Goal: Complete application form

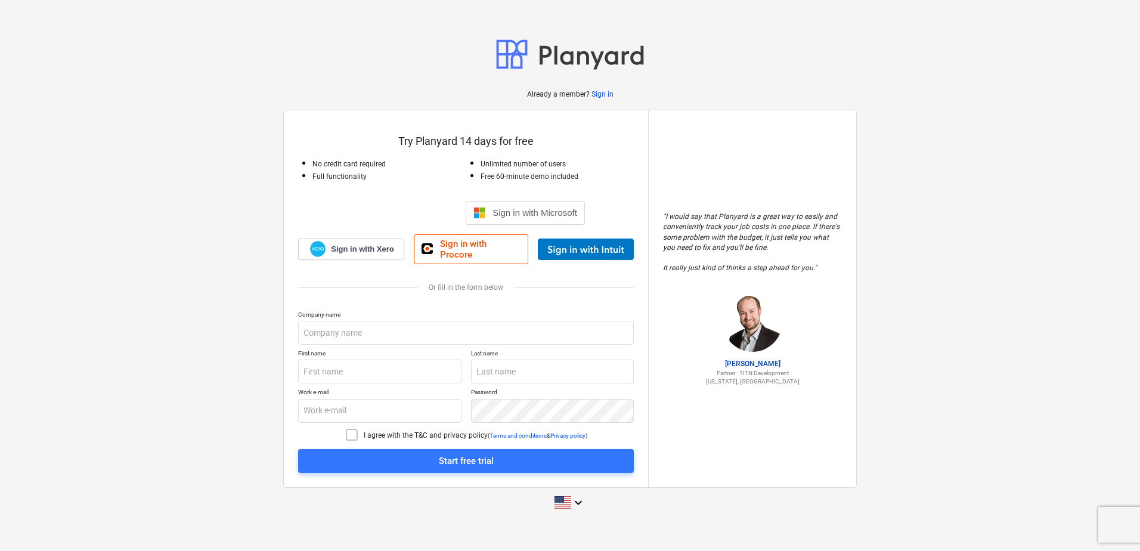
click at [377, 315] on p "Company name" at bounding box center [466, 316] width 336 height 10
click at [380, 326] on input "text" at bounding box center [466, 333] width 336 height 24
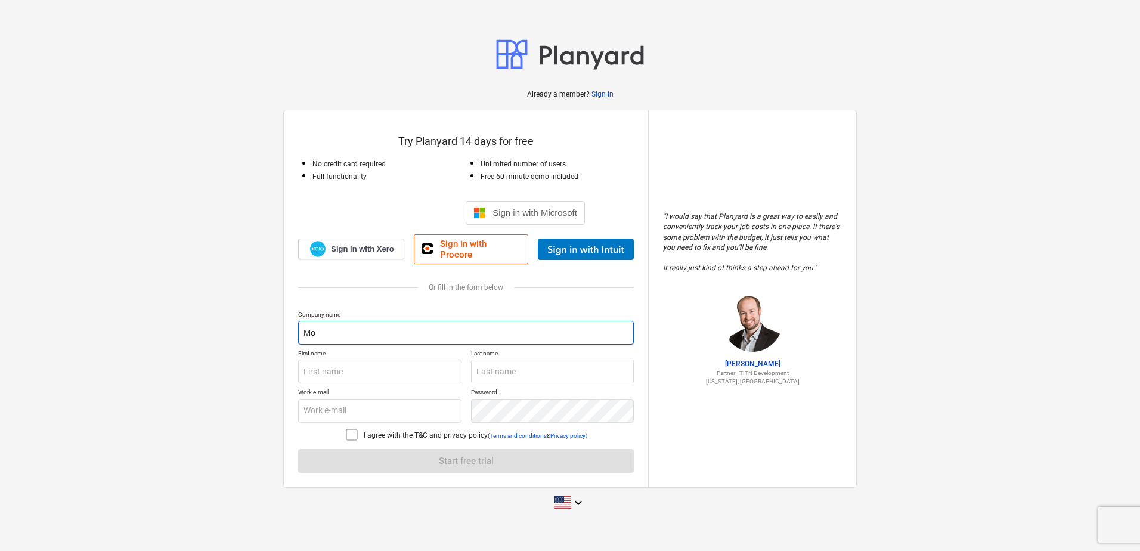
type input "M"
type input "Modern Build [GEOGRAPHIC_DATA]"
click at [397, 350] on p "First name" at bounding box center [379, 354] width 163 height 10
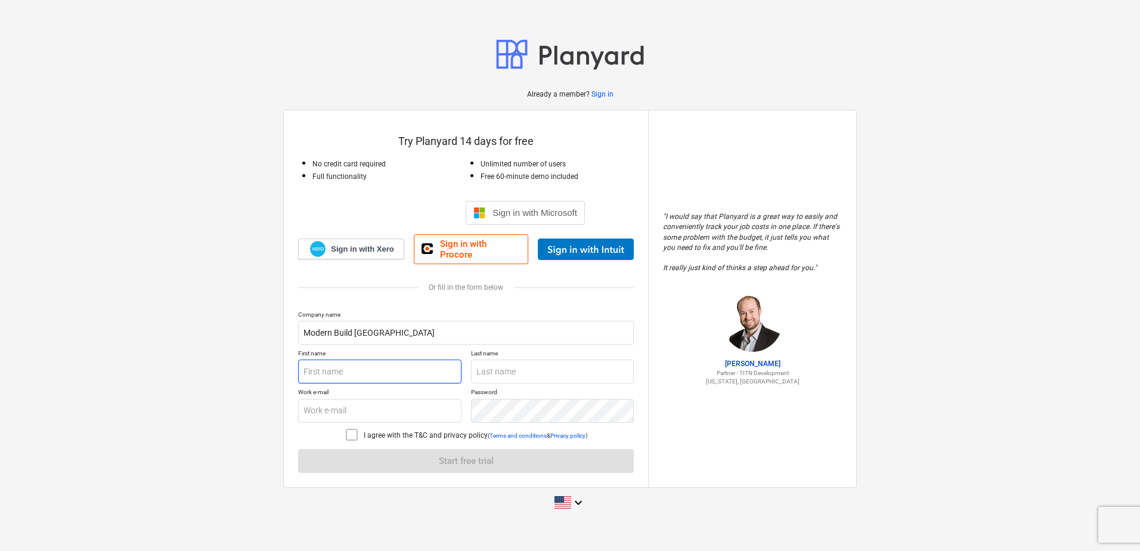
click at [406, 363] on input "text" at bounding box center [379, 372] width 163 height 24
click at [299, 298] on div at bounding box center [466, 301] width 336 height 19
drag, startPoint x: 312, startPoint y: 370, endPoint x: 318, endPoint y: 367, distance: 7.0
click at [314, 370] on input "text" at bounding box center [379, 372] width 163 height 24
type input "p"
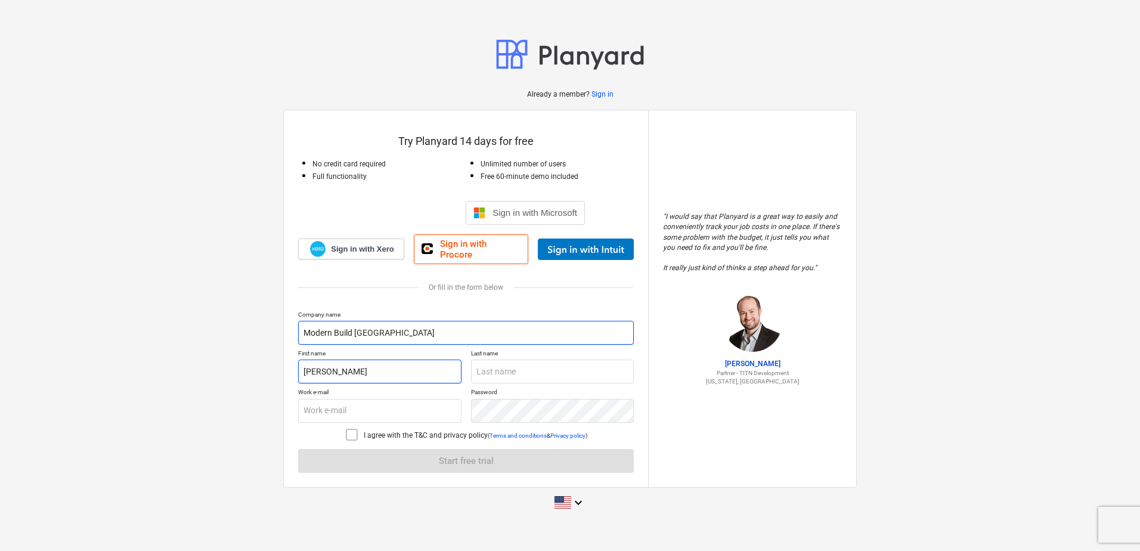
type input "[PERSON_NAME]"
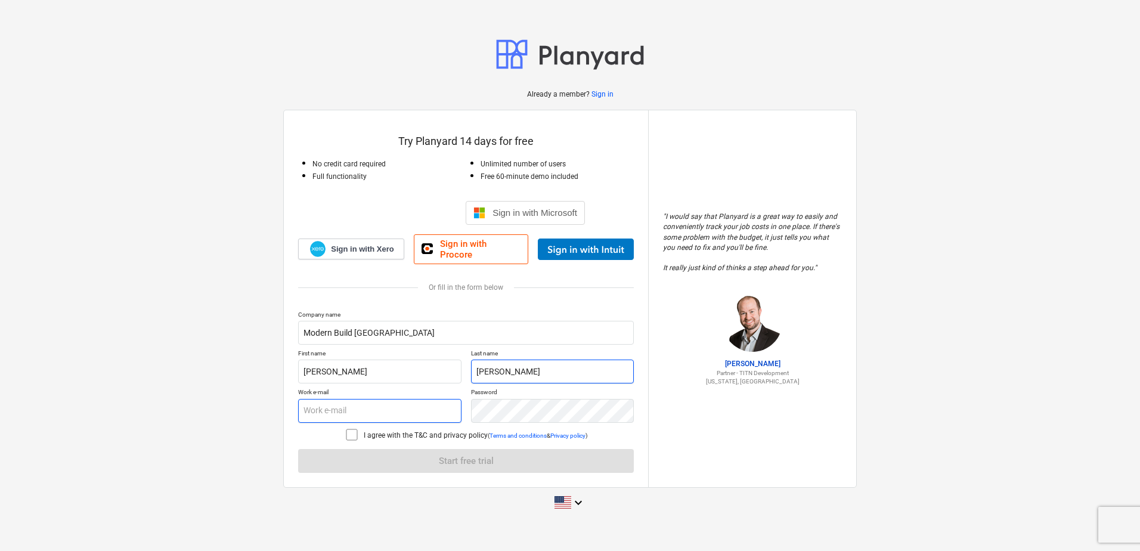
type input "[PERSON_NAME]"
click at [355, 405] on input "text" at bounding box center [379, 411] width 163 height 24
type input "[PERSON_NAME][EMAIL_ADDRESS][DOMAIN_NAME]"
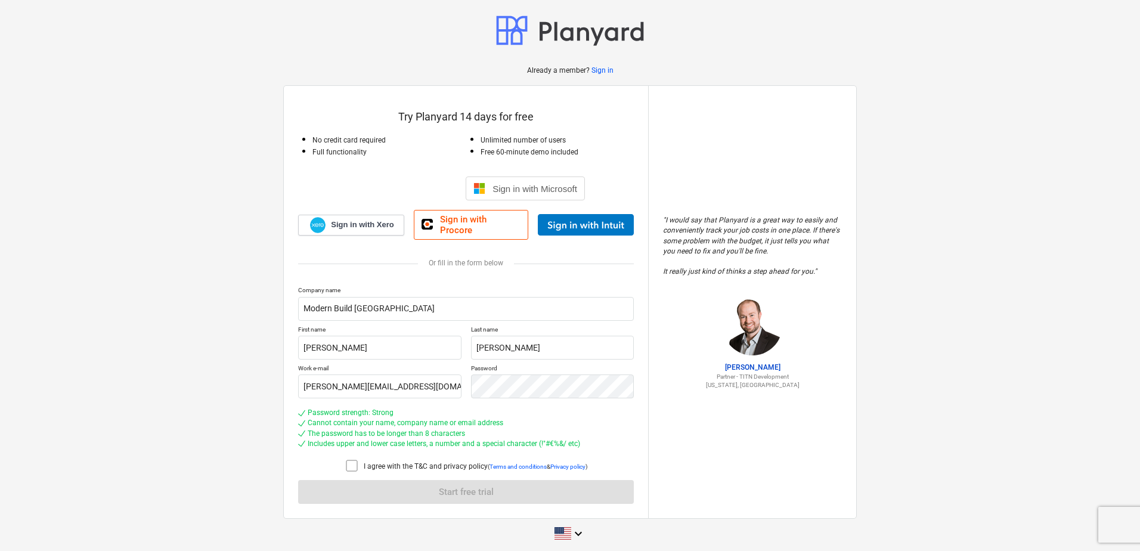
click at [350, 460] on icon at bounding box center [352, 466] width 14 height 14
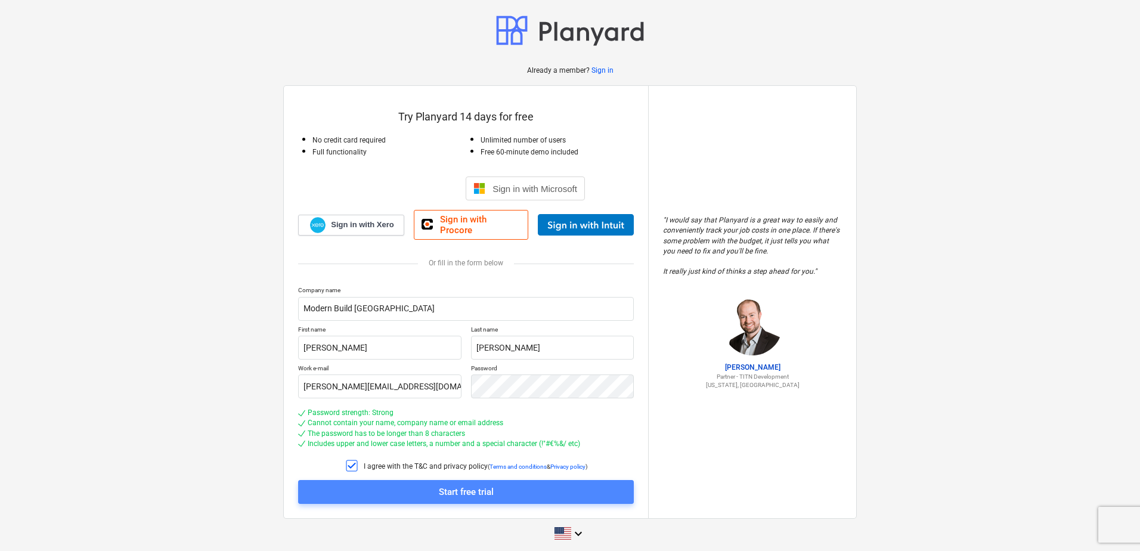
click at [471, 491] on div "Start free trial" at bounding box center [466, 492] width 55 height 16
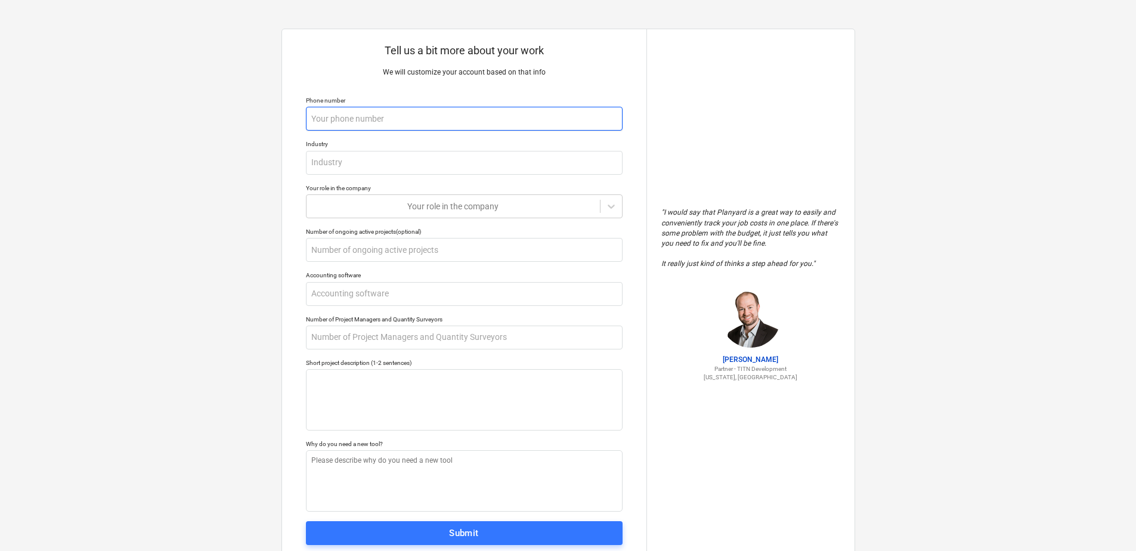
click at [429, 109] on input "text" at bounding box center [464, 119] width 317 height 24
type textarea "x"
type input "2"
type textarea "x"
type input "28"
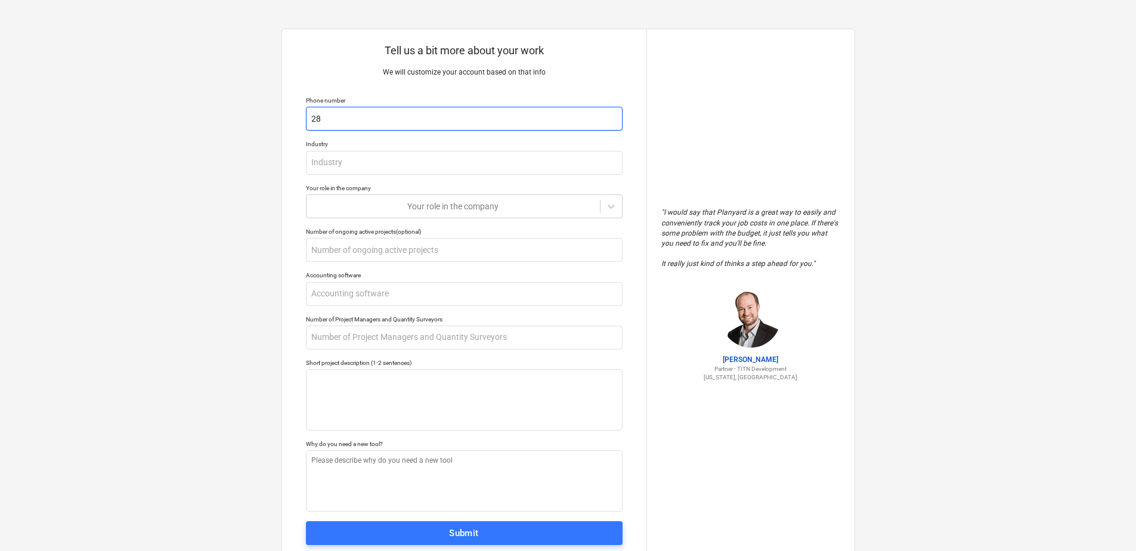
type textarea "x"
type input "281"
type textarea "x"
type input "2816"
type textarea "x"
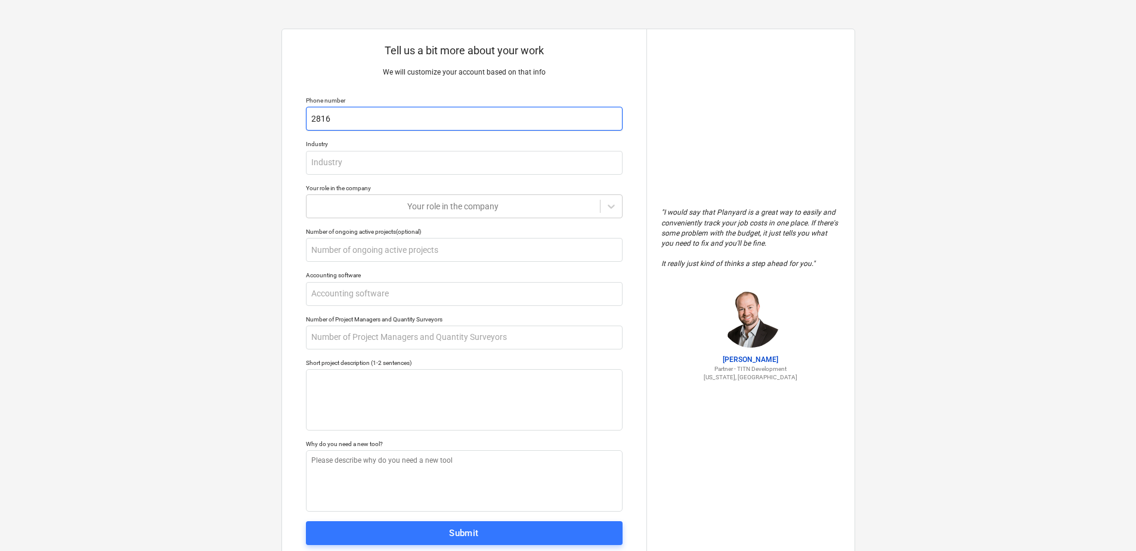
type input "28160"
type textarea "x"
type input "281605"
type textarea "x"
type input "2816059"
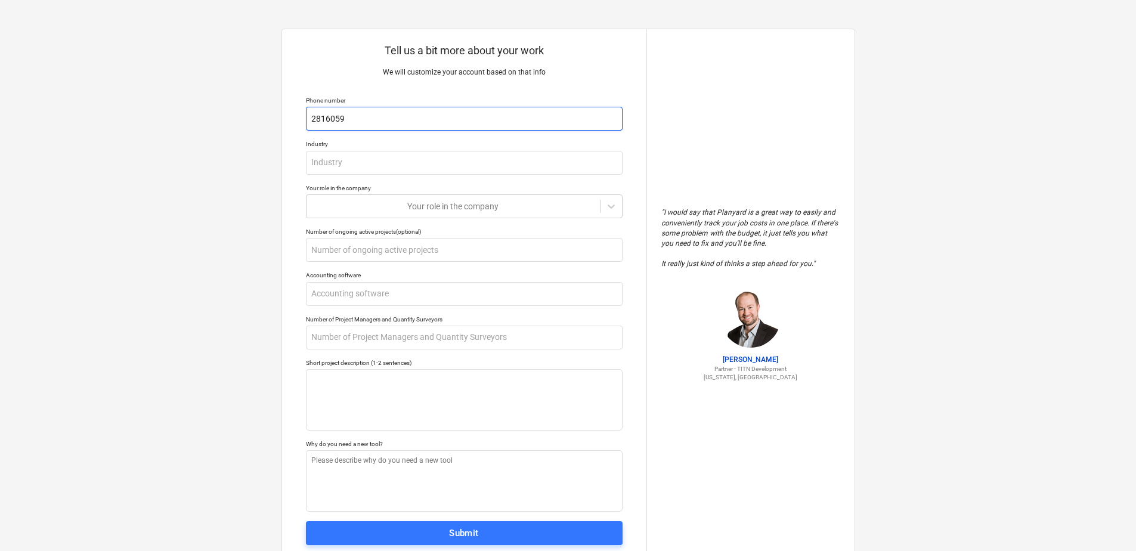
type textarea "x"
type input "28160597"
type textarea "x"
type input "281605976"
type textarea "x"
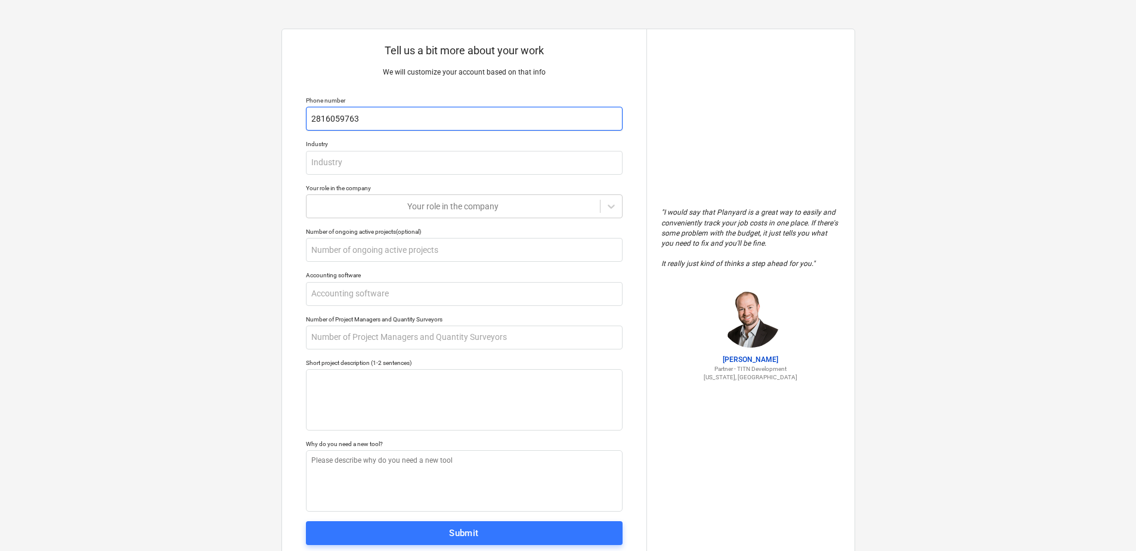
type input "2816059763"
click at [380, 147] on div "Industry" at bounding box center [464, 144] width 317 height 8
click at [384, 159] on input "text" at bounding box center [464, 163] width 317 height 24
type textarea "x"
type input "C"
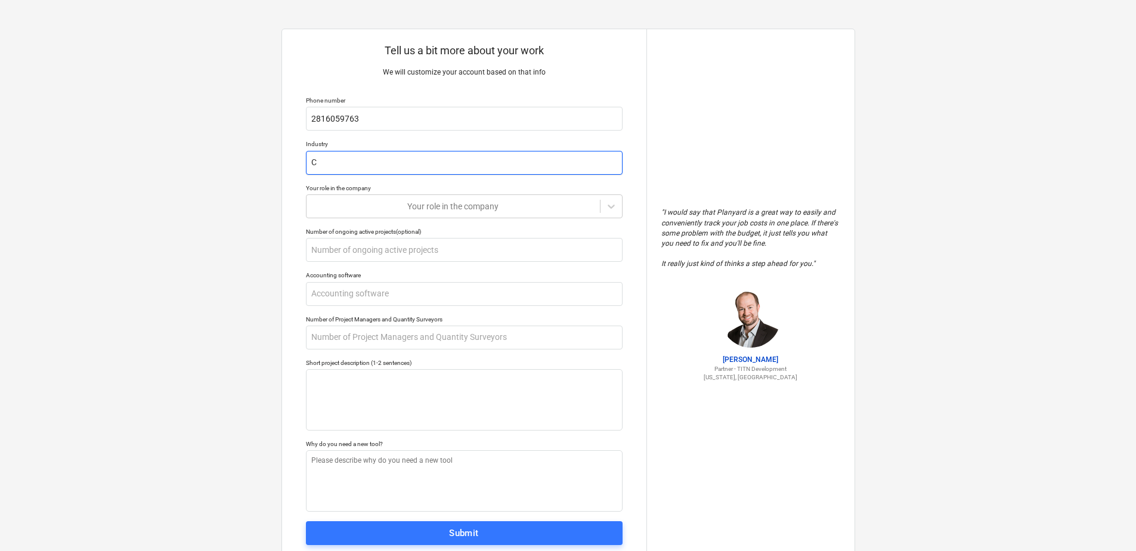
type textarea "x"
type input "Co"
type textarea "x"
type input "Con"
type textarea "x"
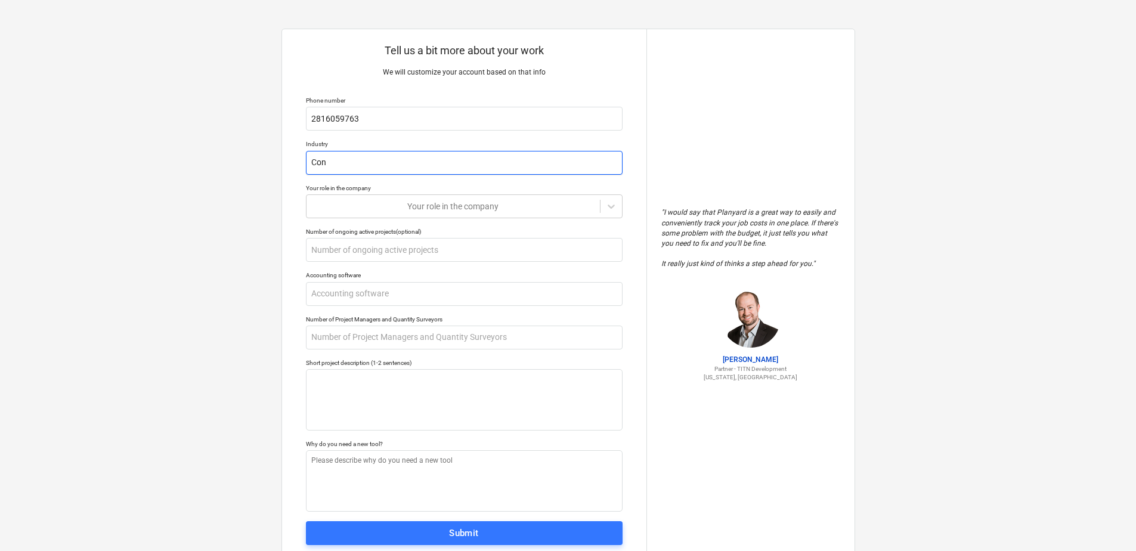
type input "Cons"
type textarea "x"
type input "Const"
type textarea "x"
type input "Constr"
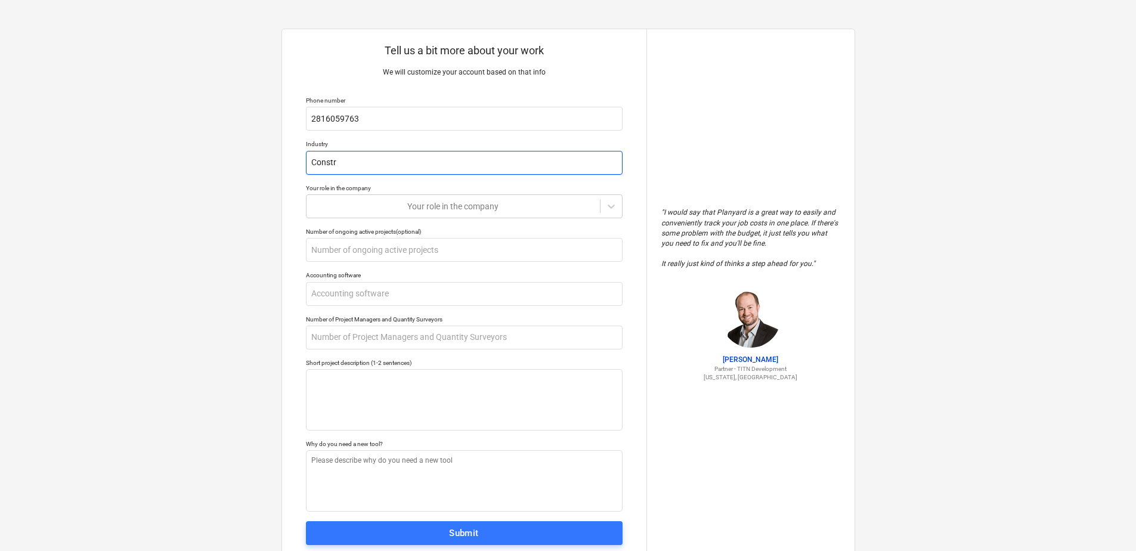
type textarea "x"
type input "Constru"
type textarea "x"
type input "Construc"
type textarea "x"
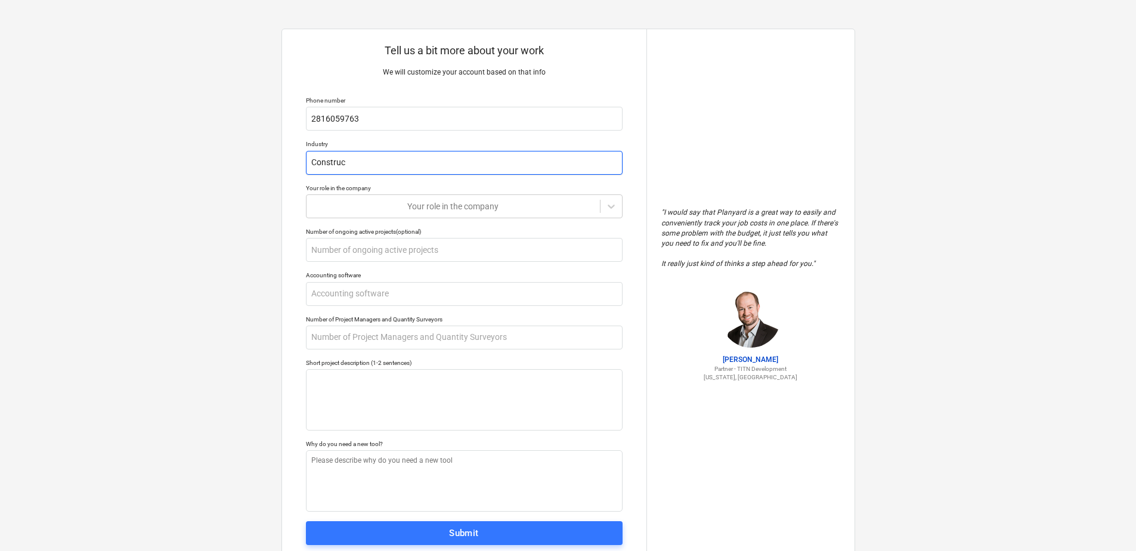
type input "Construct"
type textarea "x"
type input "Constructi"
type textarea "x"
type input "Constructio"
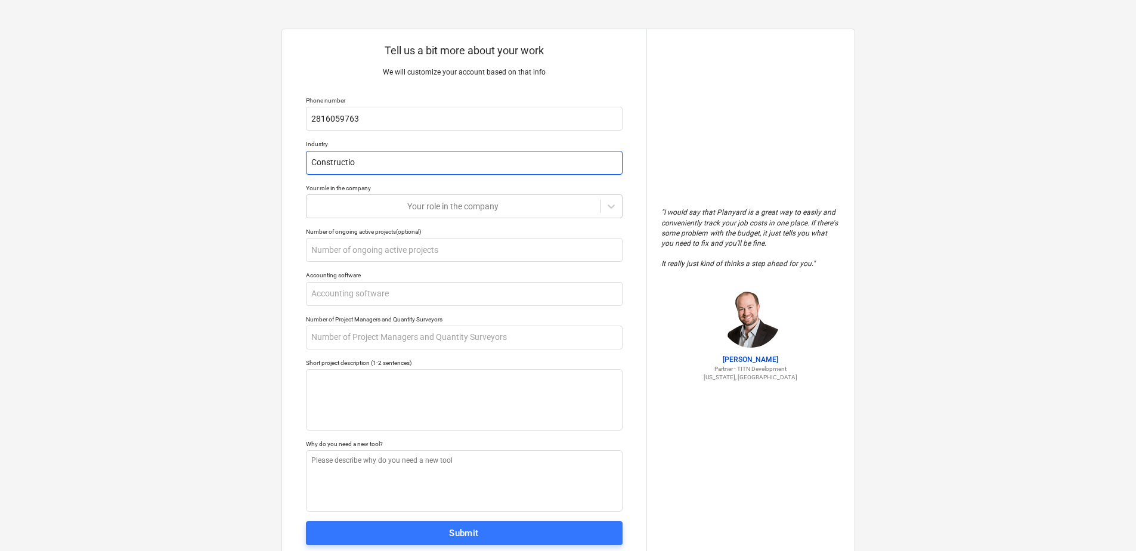
type textarea "x"
type input "Construction"
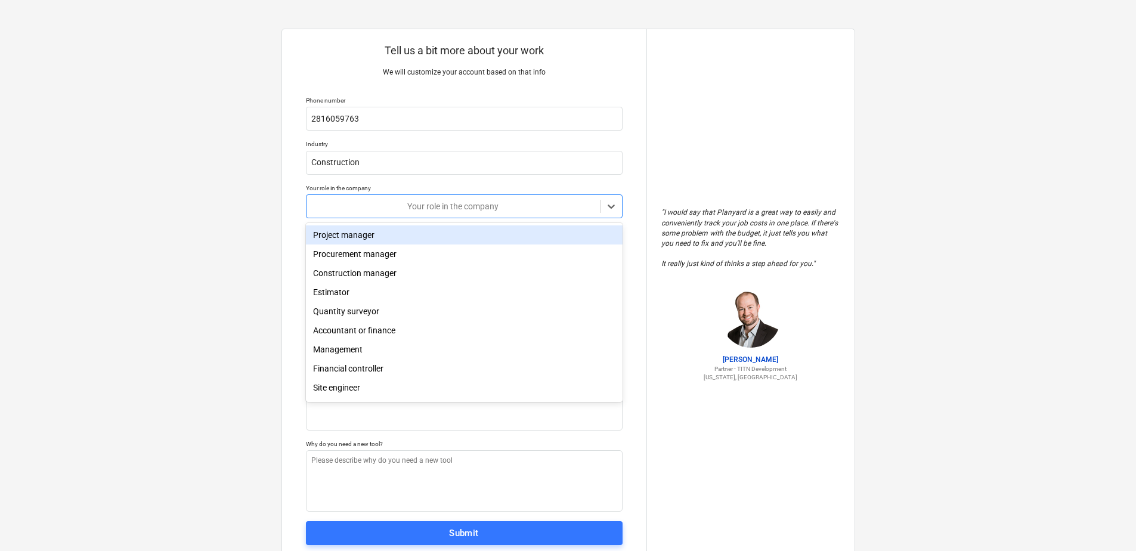
click at [392, 214] on div "Your role in the company" at bounding box center [452, 206] width 293 height 17
click at [398, 228] on div "Project manager" at bounding box center [464, 234] width 317 height 19
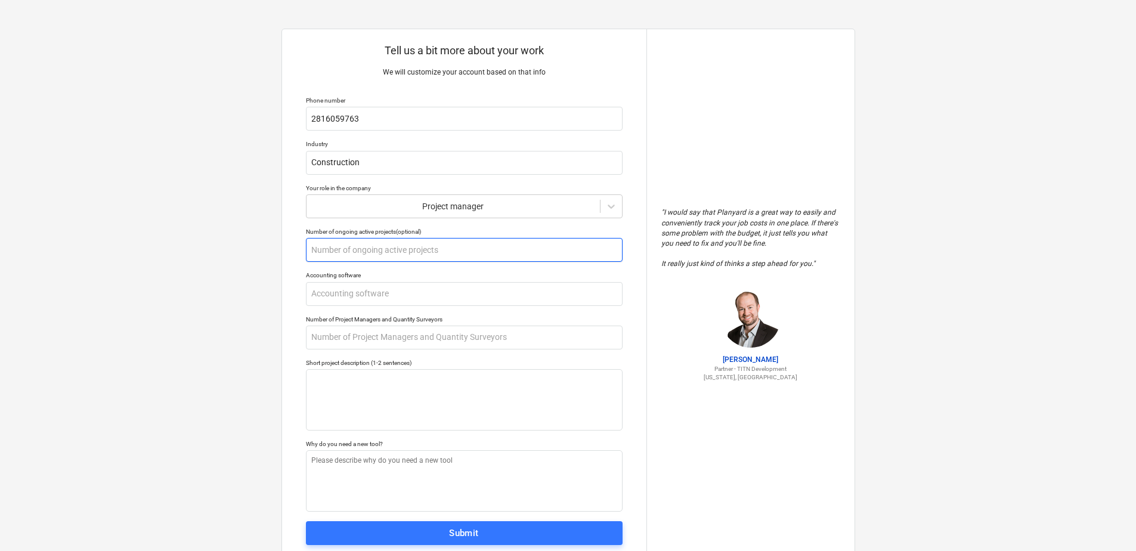
click at [436, 247] on input "text" at bounding box center [464, 250] width 317 height 24
click at [401, 295] on input "text" at bounding box center [464, 294] width 317 height 24
type textarea "x"
type input "Q"
type textarea "x"
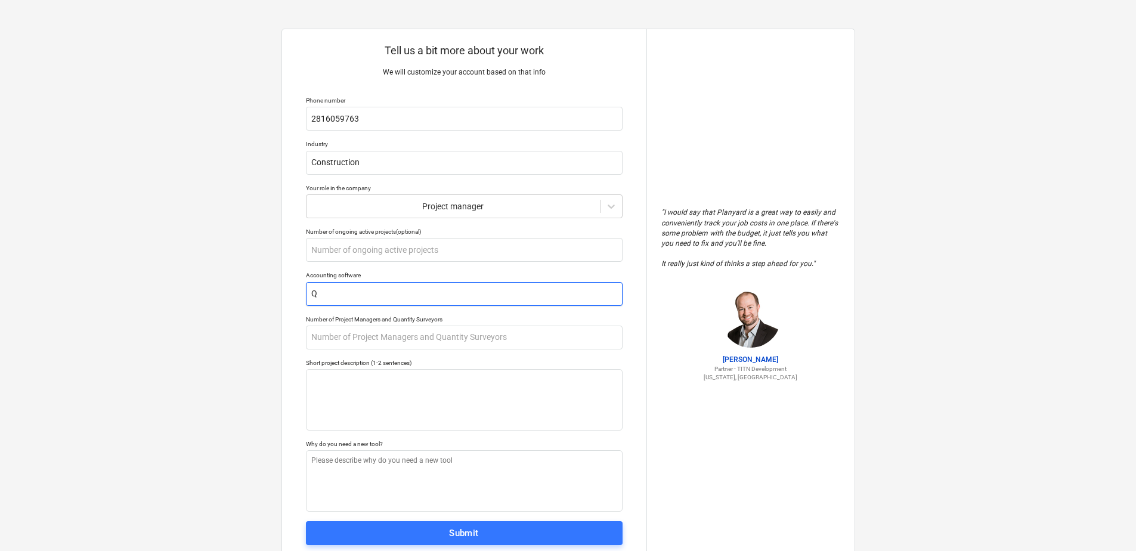
type input "Qu"
type textarea "x"
type input "Qui"
type textarea "x"
type input "Quic"
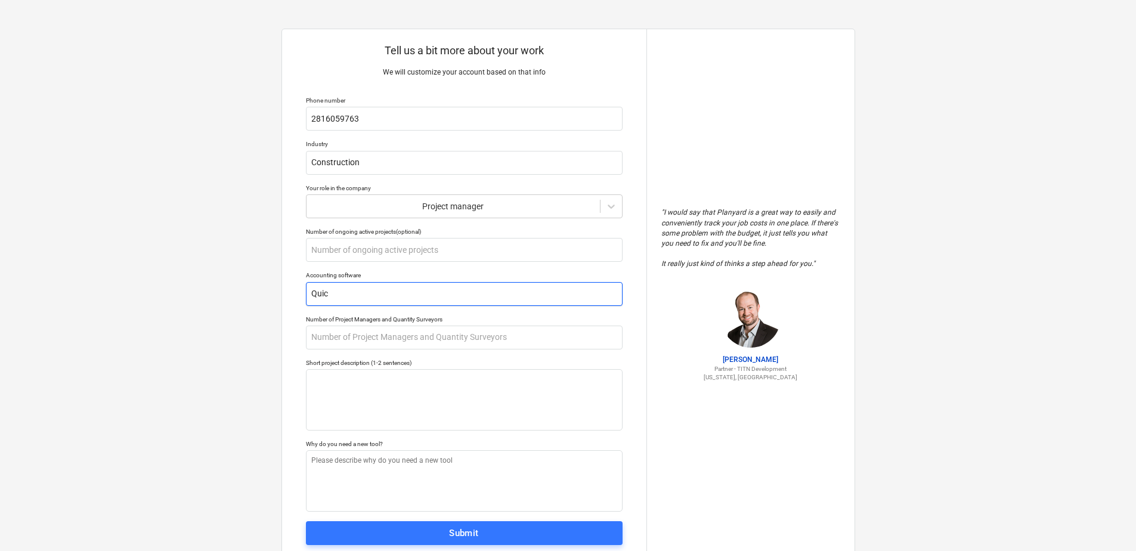
type textarea "x"
type input "Quick"
type textarea "x"
type input "Quickb"
type textarea "x"
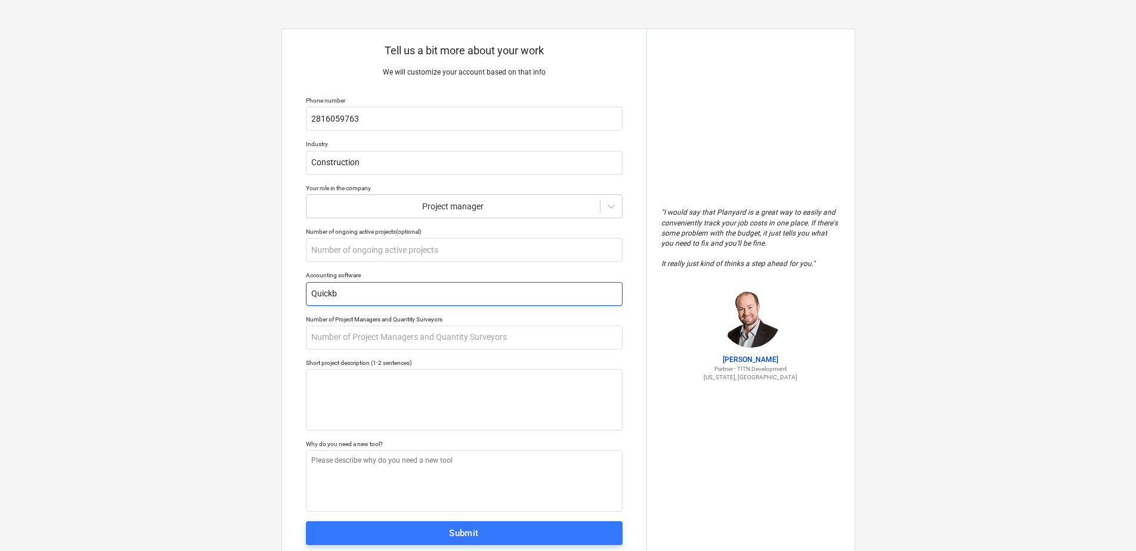
type input "Quickbo"
type textarea "x"
type input "Quickboo"
type textarea "x"
type input "Quickbook"
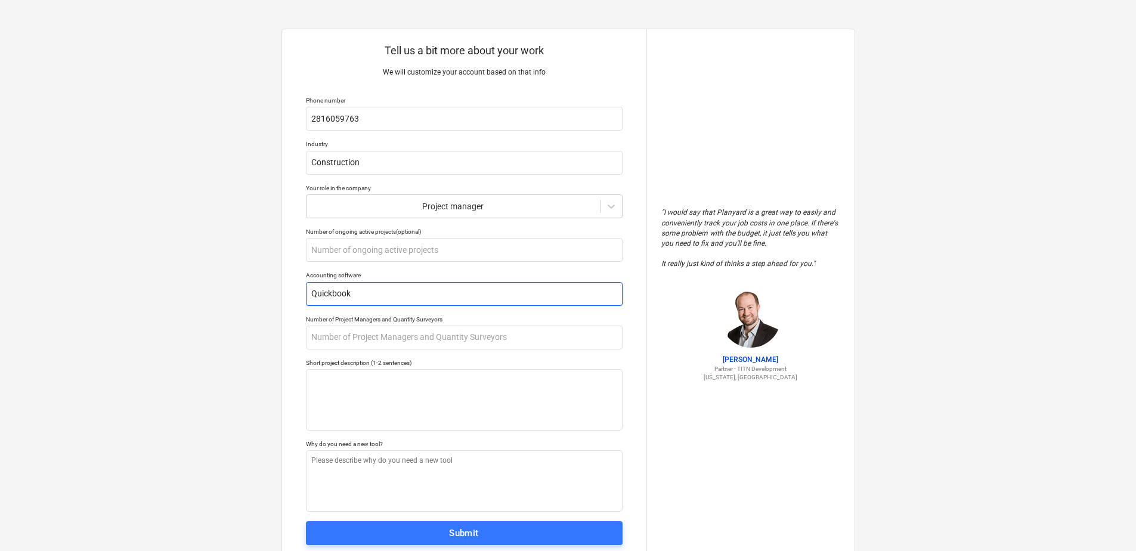
type textarea "x"
type input "Quickbooks"
click at [384, 337] on input "text" at bounding box center [464, 338] width 317 height 24
type textarea "x"
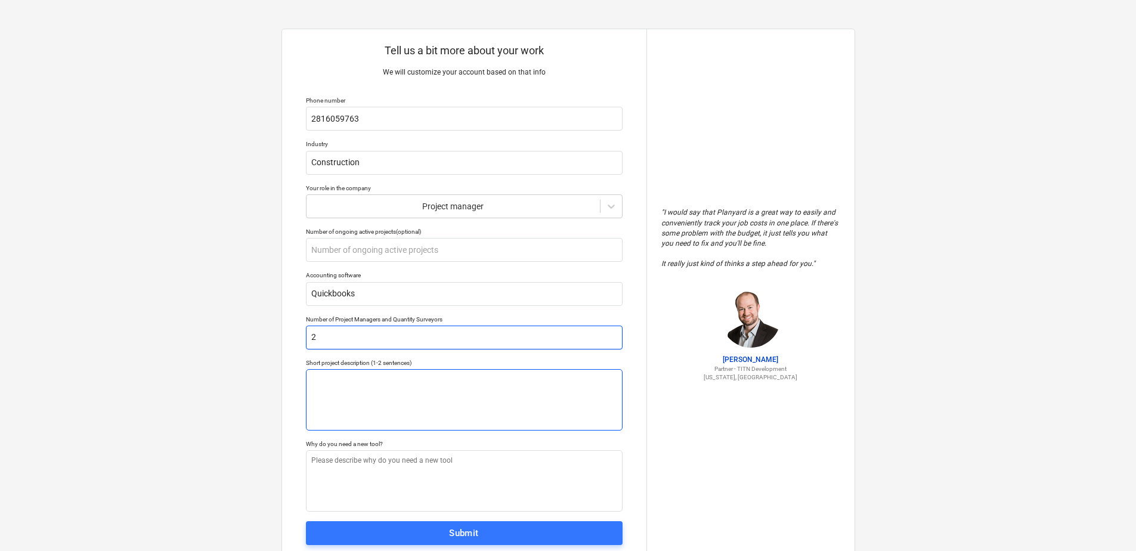
type input "2"
click at [402, 376] on textarea at bounding box center [464, 399] width 317 height 61
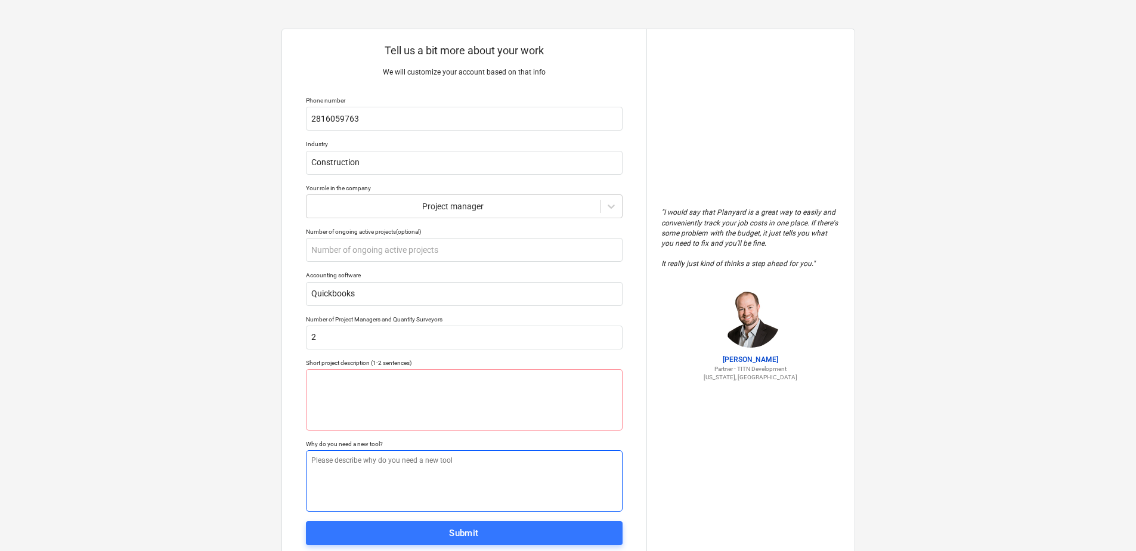
click at [346, 477] on textarea at bounding box center [464, 480] width 317 height 61
type textarea "x"
type textarea "r"
type textarea "x"
type textarea "re"
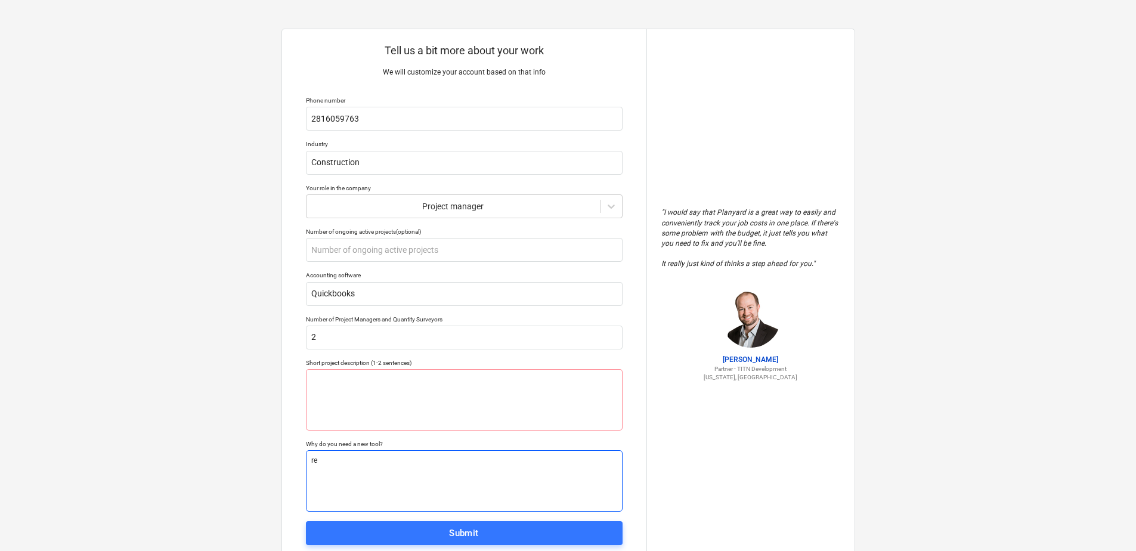
type textarea "x"
type textarea "req"
type textarea "x"
type textarea "requ"
type textarea "x"
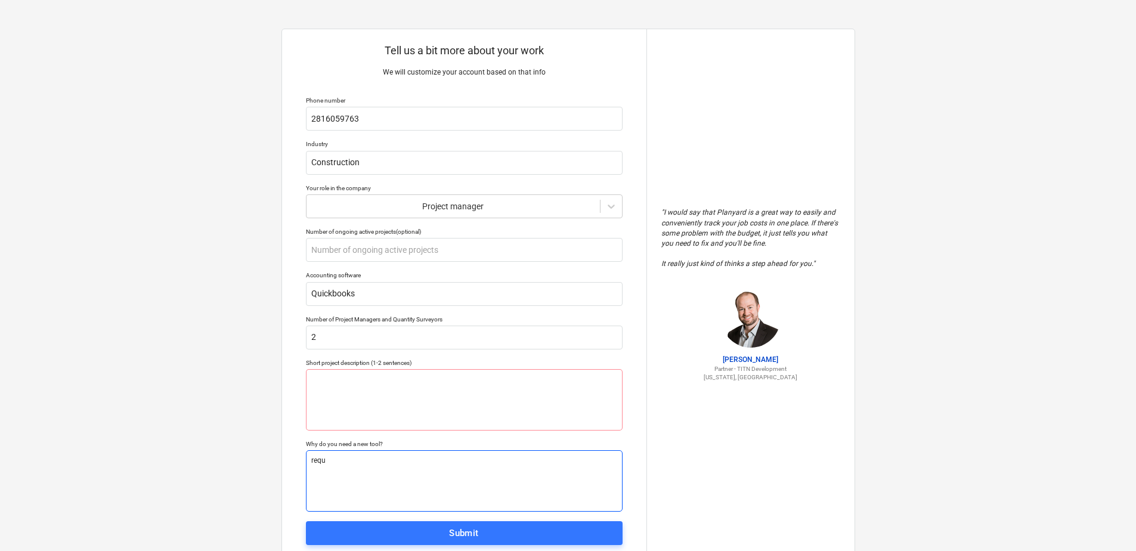
type textarea "requi"
type textarea "x"
type textarea "requir"
type textarea "x"
type textarea "require"
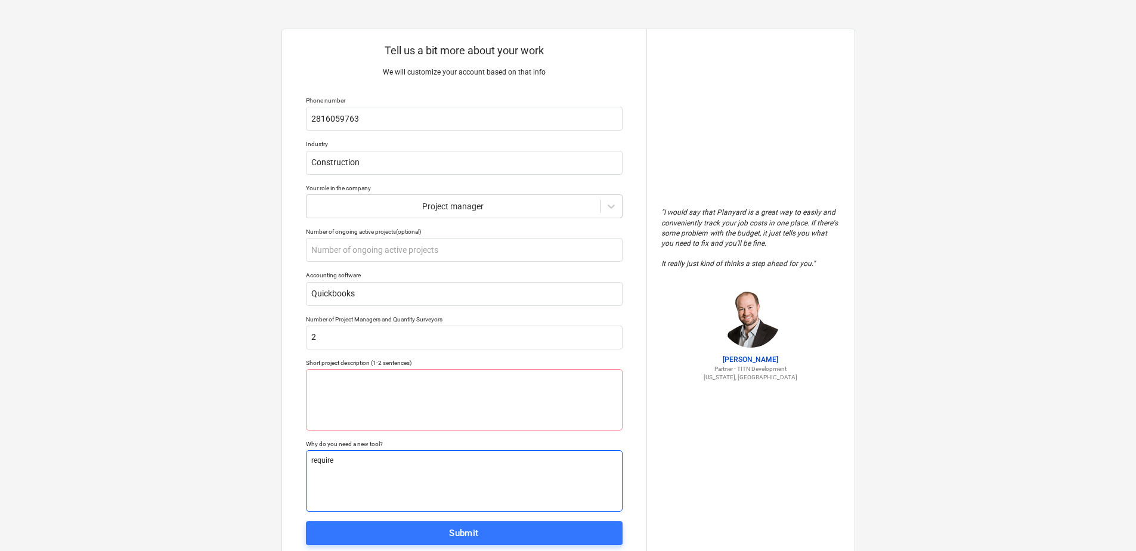
type textarea "x"
type textarea "requirem"
type textarea "x"
type textarea "requireme"
type textarea "x"
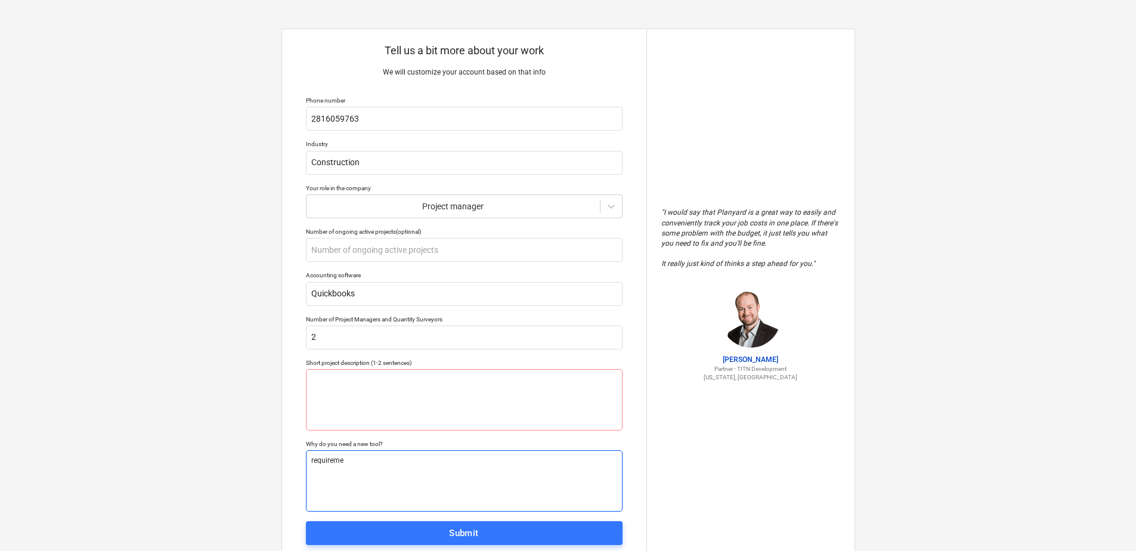
type textarea "requiremen"
type textarea "x"
type textarea "requirement"
type textarea "x"
type textarea "requirement"
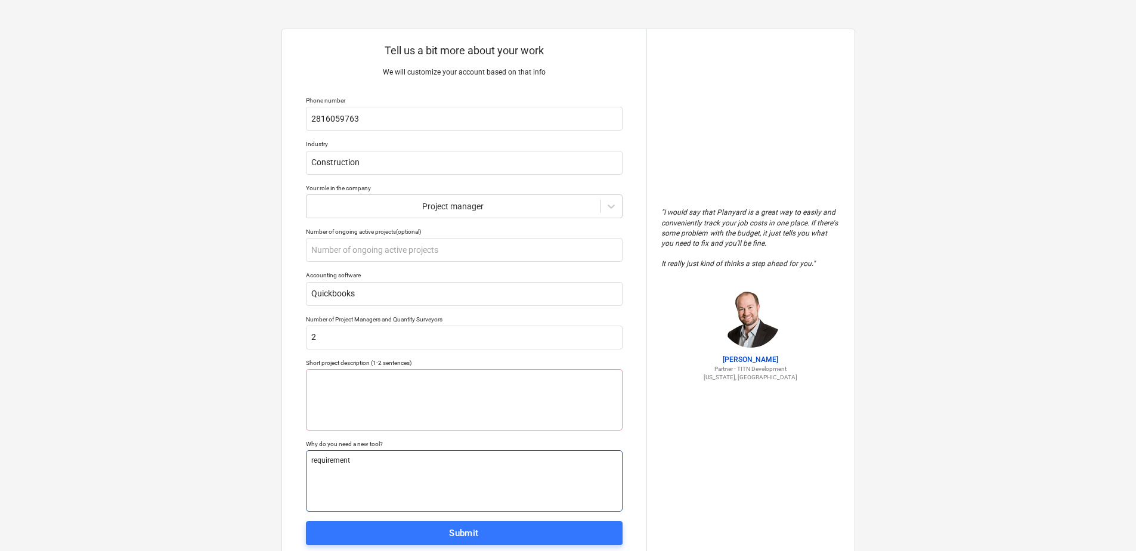
type textarea "x"
type textarea "requirement d"
type textarea "x"
type textarea "requirement"
type textarea "x"
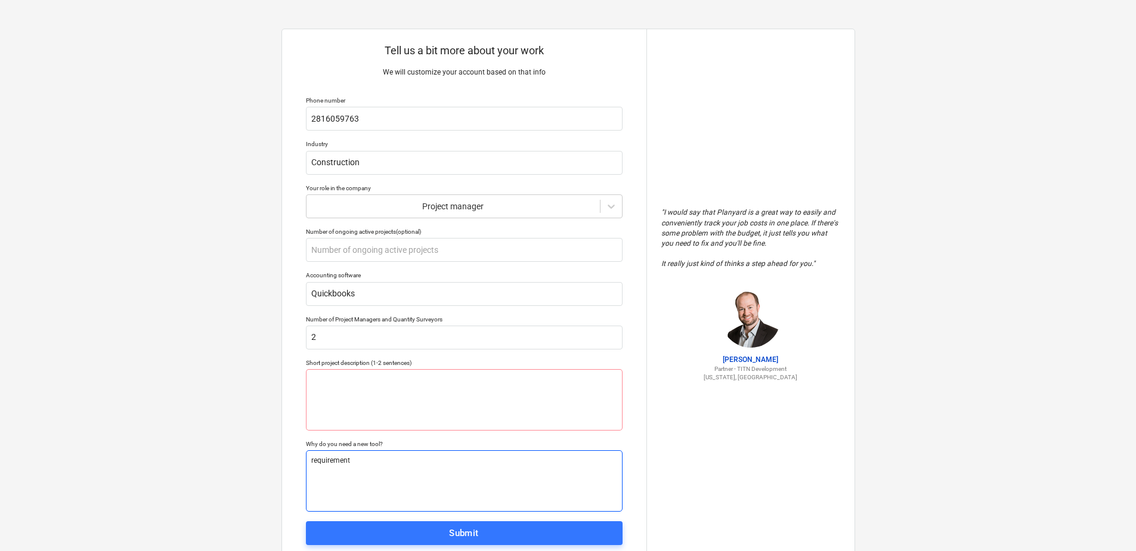
type textarea "requirement f"
type textarea "x"
type textarea "requirement fo"
type textarea "x"
type textarea "requirement for"
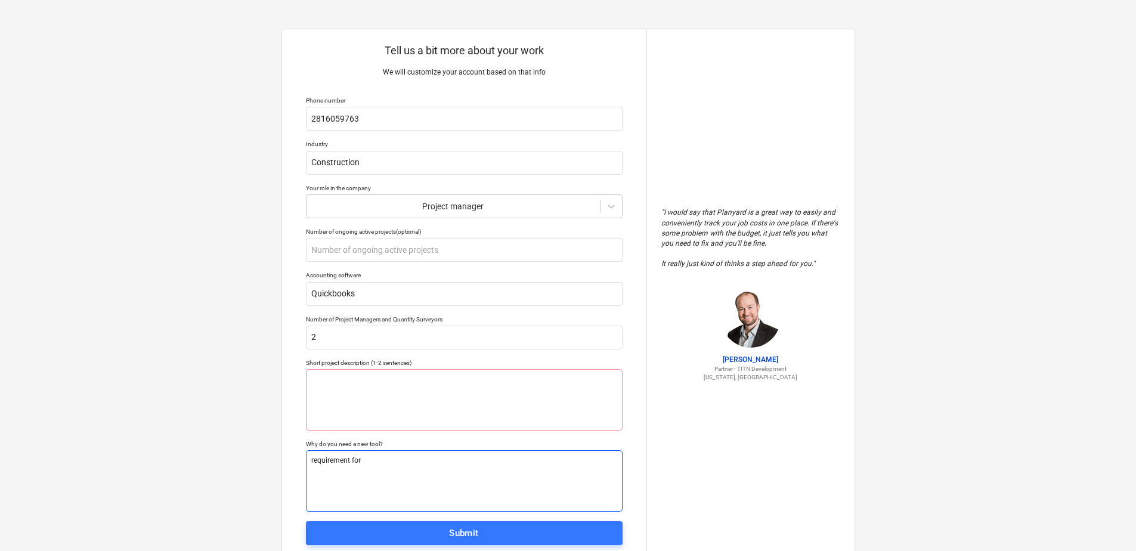
type textarea "x"
type textarea "requirement for"
type textarea "x"
type textarea "requirement for c"
type textarea "x"
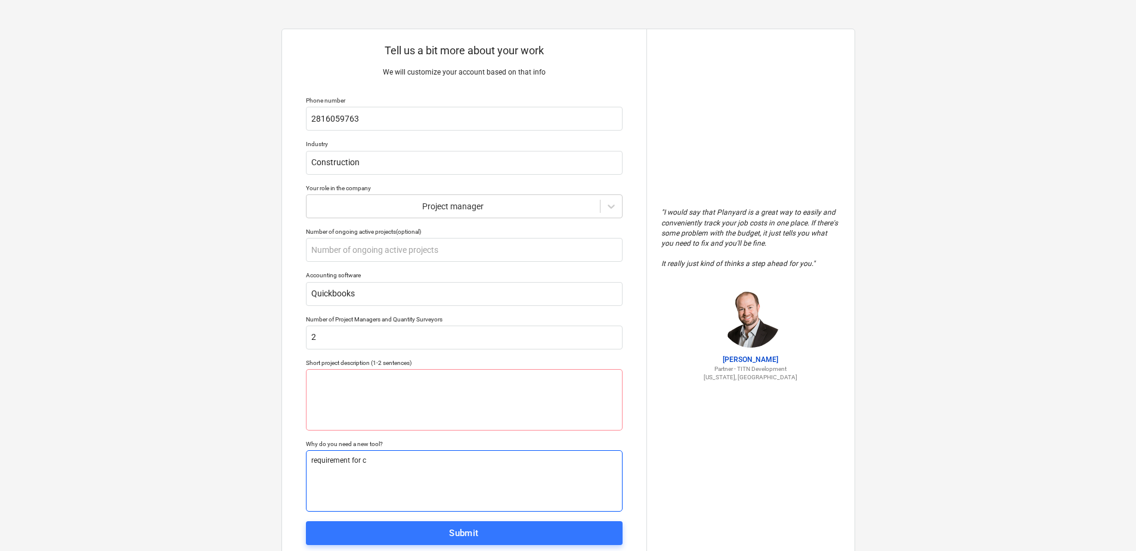
type textarea "requirement for co"
type textarea "x"
type textarea "requirement for com"
type textarea "x"
type textarea "requirement for comm"
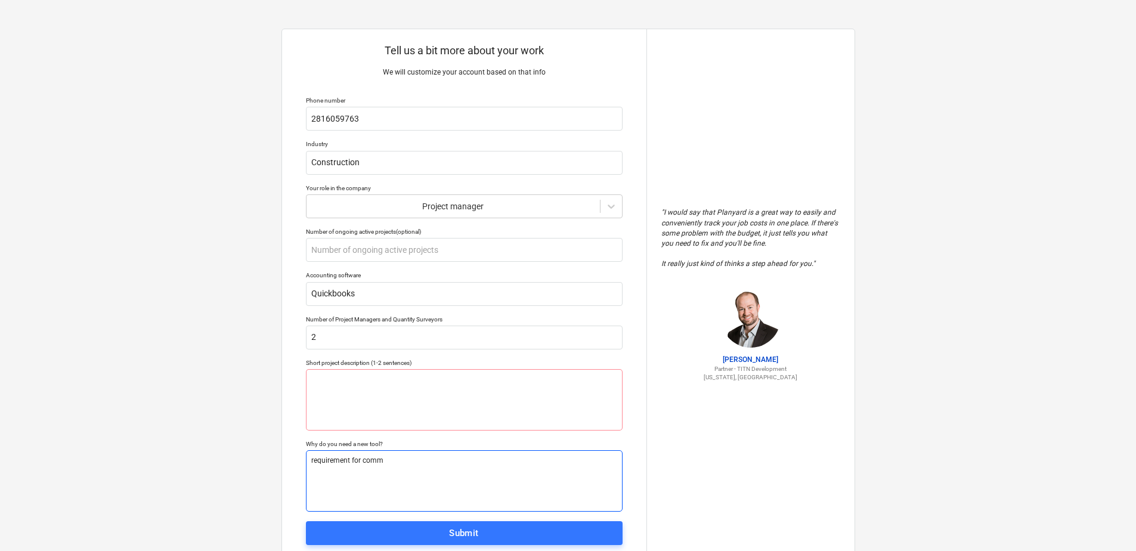
type textarea "x"
type textarea "requirement for comme"
type textarea "x"
type textarea "requirement for commer"
type textarea "x"
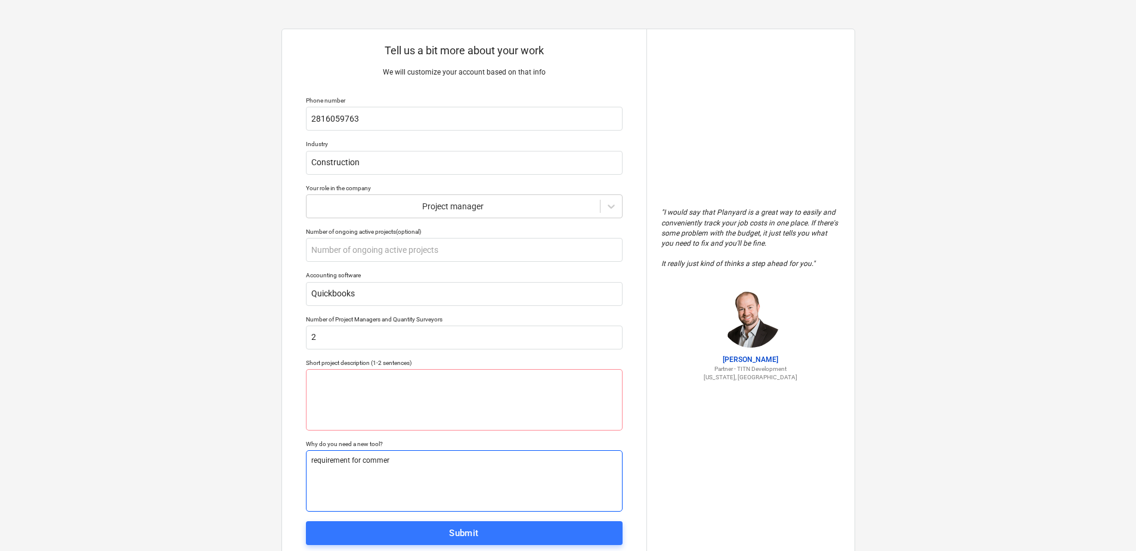
type textarea "requirement for commerc"
type textarea "x"
type textarea "requirement for commerci"
type textarea "x"
type textarea "requirement for commercia"
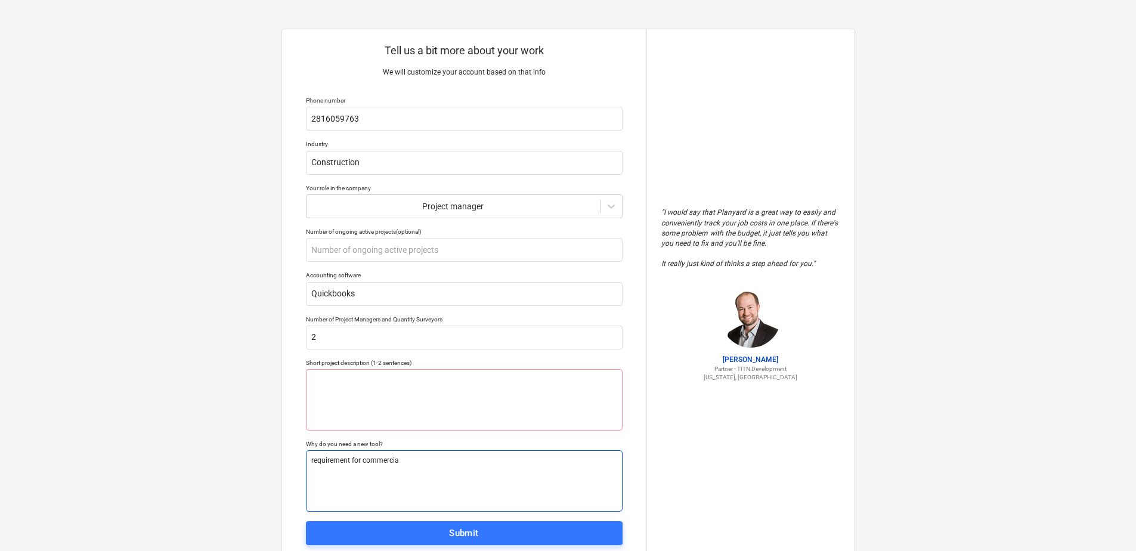
type textarea "x"
type textarea "requirement for commercial"
type textarea "x"
type textarea "requirement for commercial"
type textarea "x"
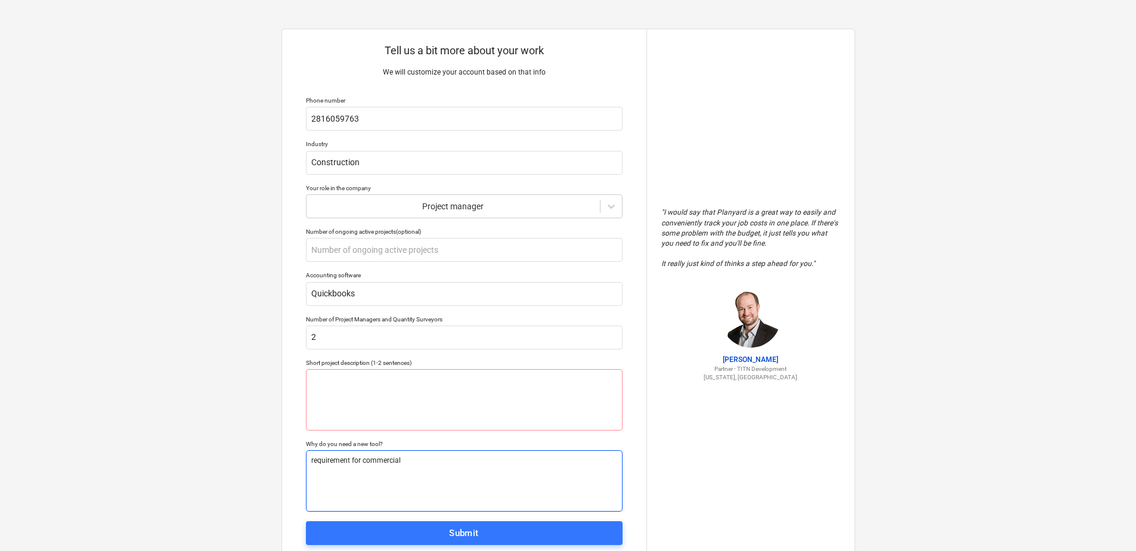
type textarea "requirement for commercial c"
type textarea "x"
type textarea "requirement for commercial co"
type textarea "x"
type textarea "requirement for commercial con"
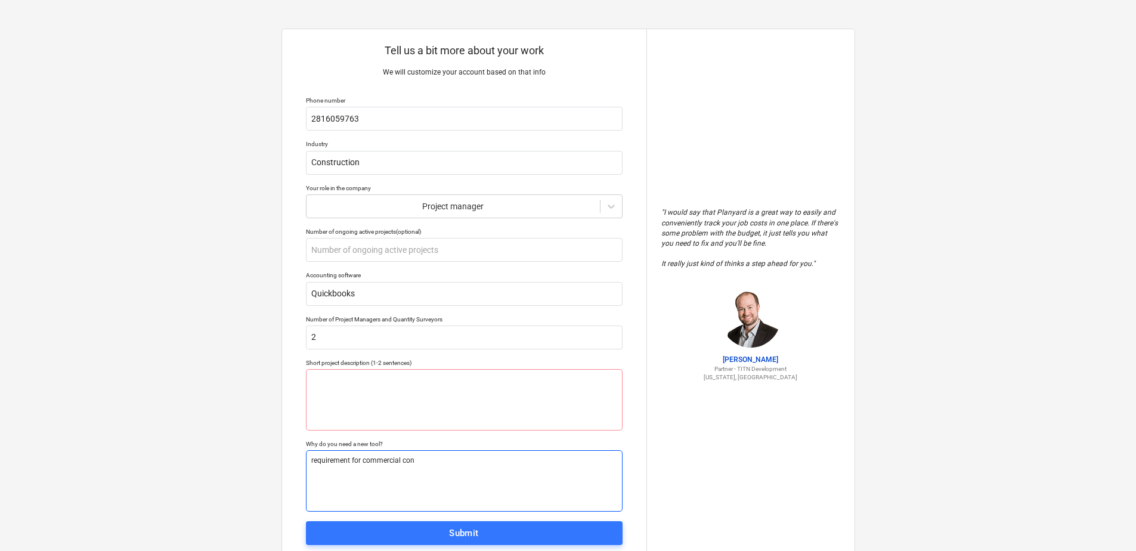
type textarea "x"
type textarea "requirement for commercial cons"
type textarea "x"
type textarea "requirement for commercial const"
type textarea "x"
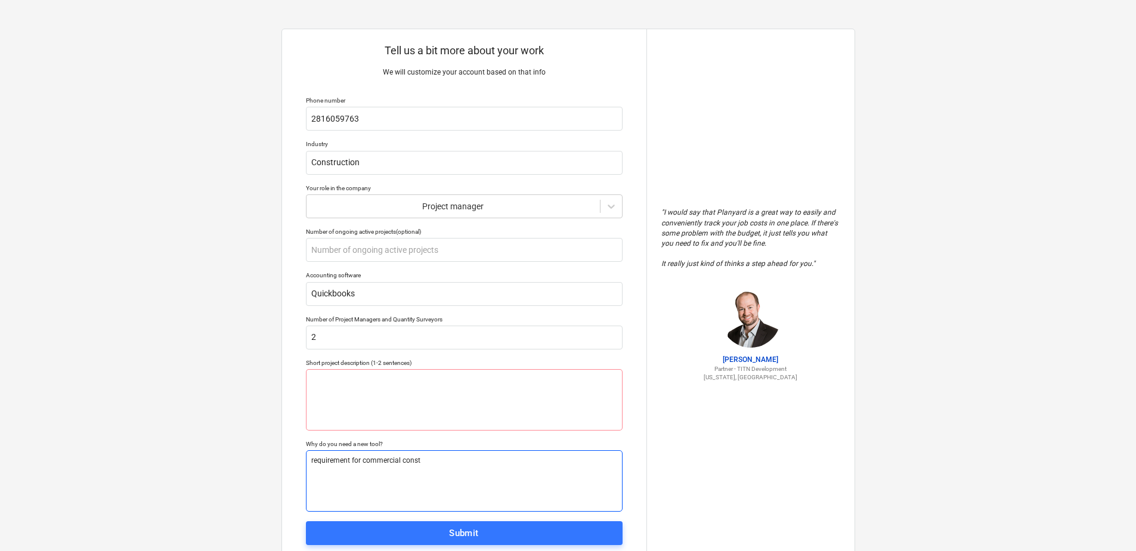
type textarea "requirement for commercial constr"
type textarea "x"
type textarea "requirement for commercial construction"
type textarea "x"
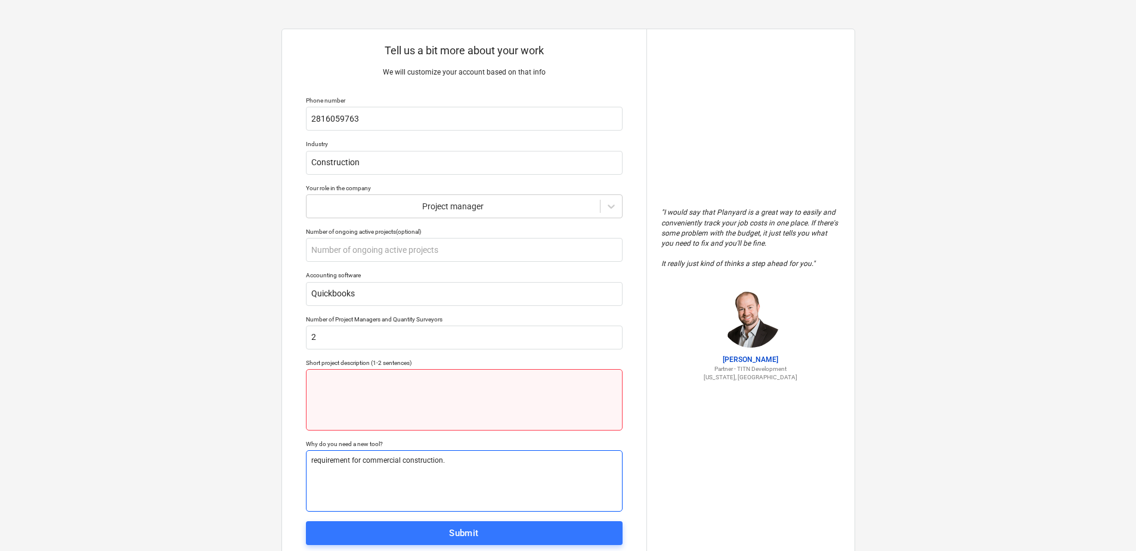
type textarea "requirement for commercial construction."
click at [407, 402] on textarea at bounding box center [464, 399] width 317 height 61
type textarea "x"
type textarea "C"
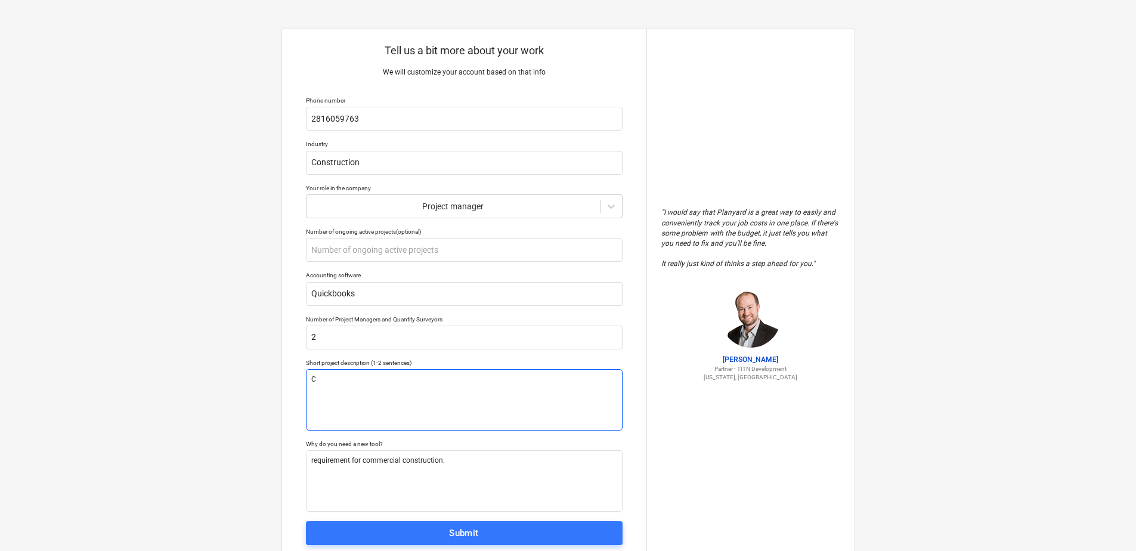
type textarea "x"
type textarea "Co"
type textarea "x"
type textarea "Com"
type textarea "x"
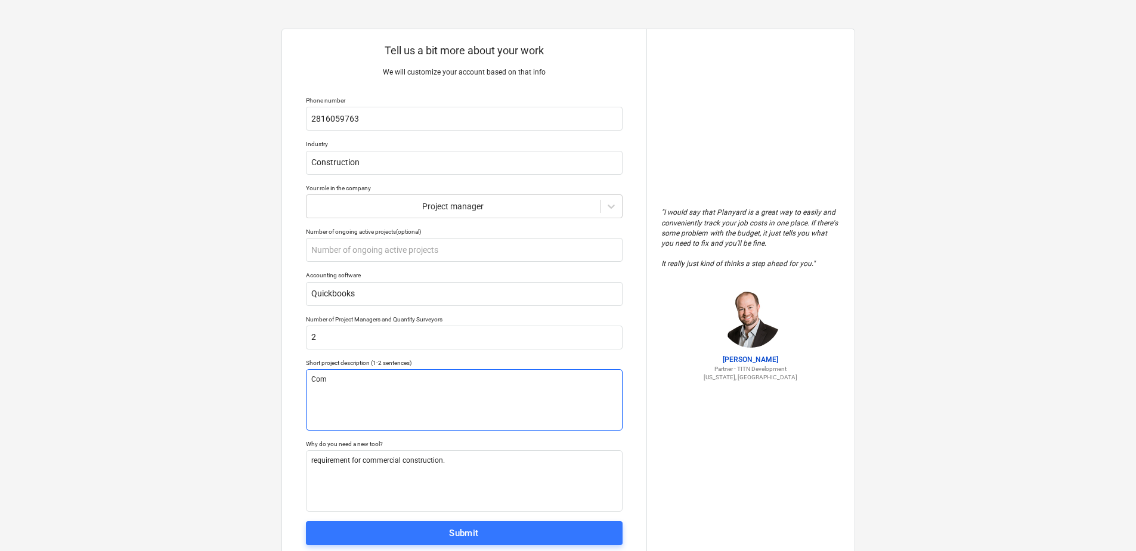
type textarea "Comm"
type textarea "x"
type textarea "Comme"
type textarea "x"
type textarea "Commer"
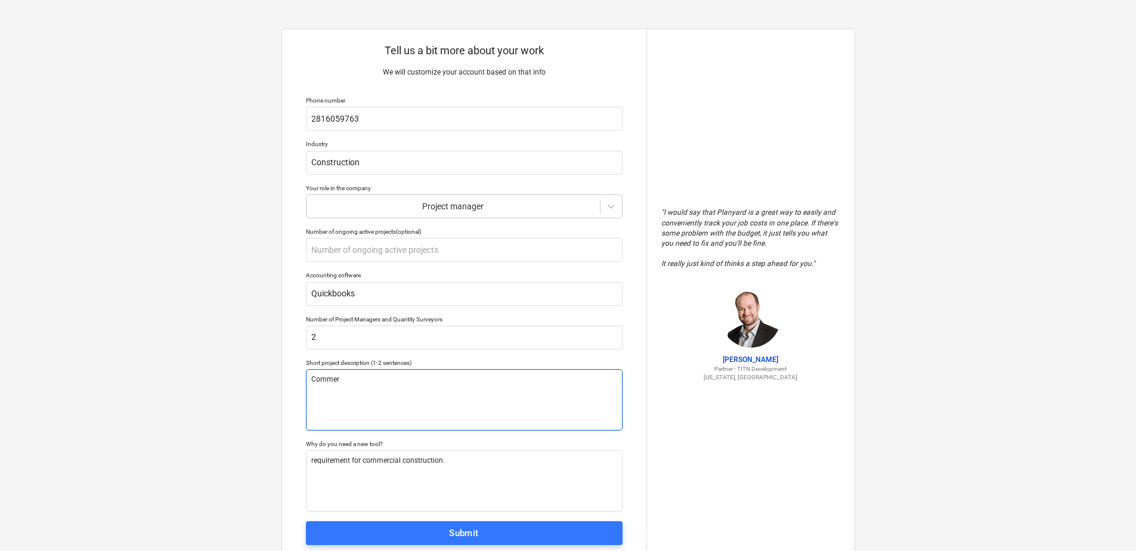
type textarea "x"
type textarea "Commerc"
type textarea "x"
type textarea "Commerci"
type textarea "x"
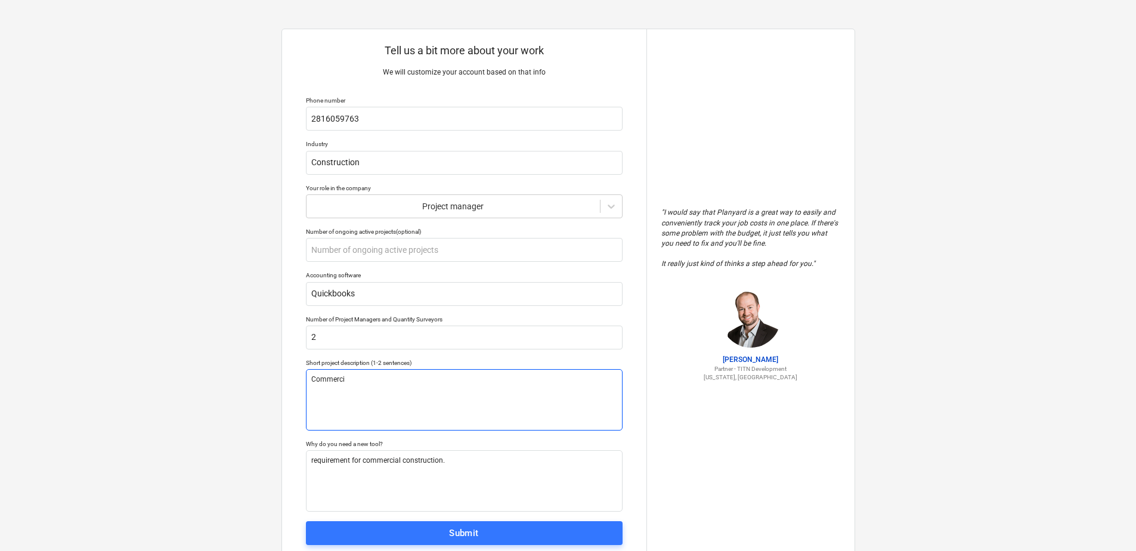
type textarea "Commercia"
type textarea "x"
type textarea "Commercial"
type textarea "x"
type textarea "Commercial"
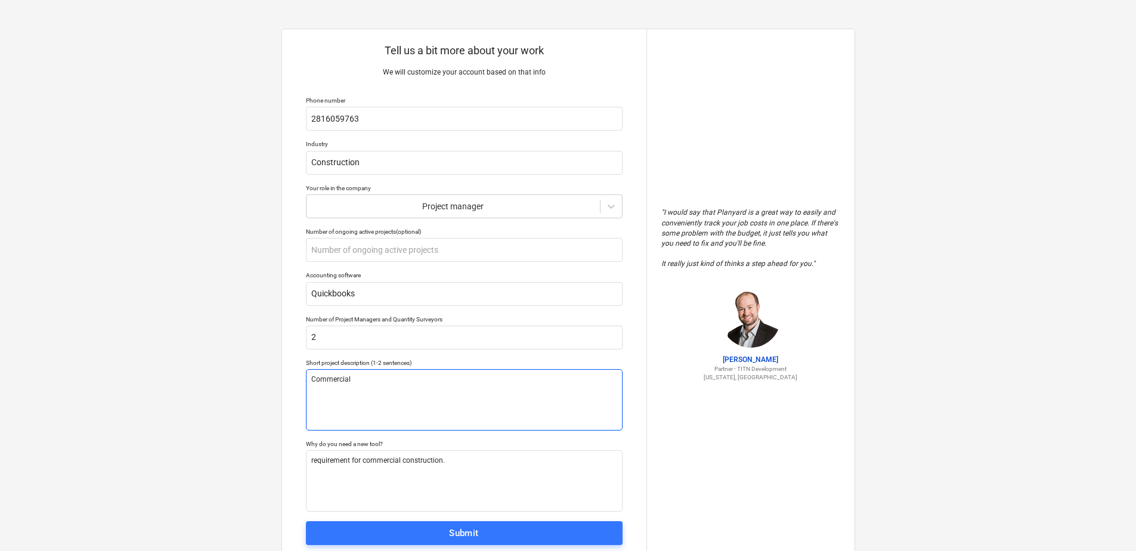
type textarea "x"
type textarea "Commercial p"
type textarea "x"
type textarea "Commercial pa"
type textarea "x"
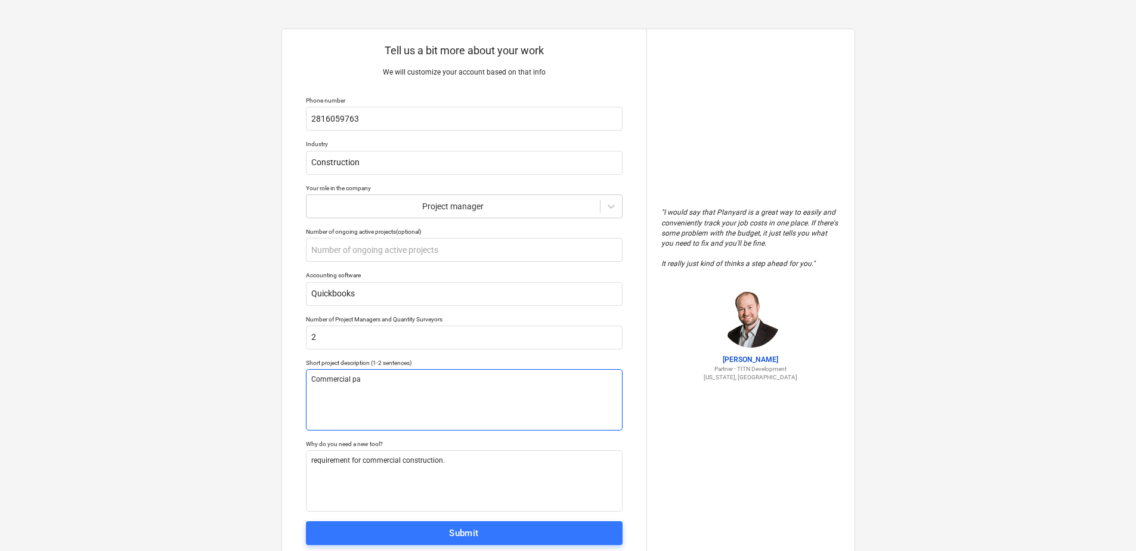
type textarea "Commercial par"
type textarea "x"
type textarea "Commercial pari"
type textarea "x"
type textarea "Commercial par"
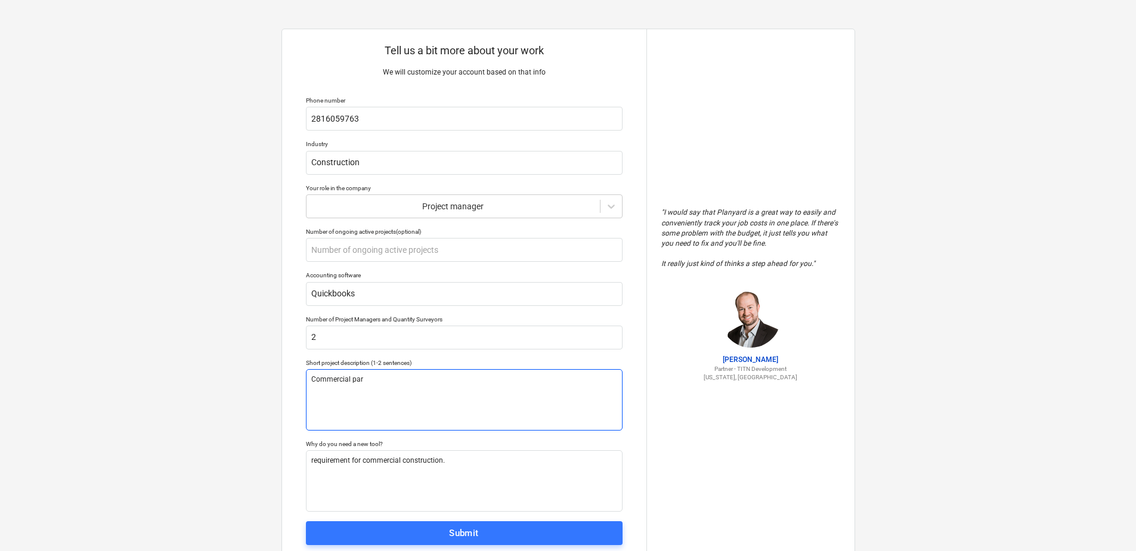
type textarea "x"
type textarea "Commercial park"
type textarea "x"
type textarea "Commercial parki"
type textarea "x"
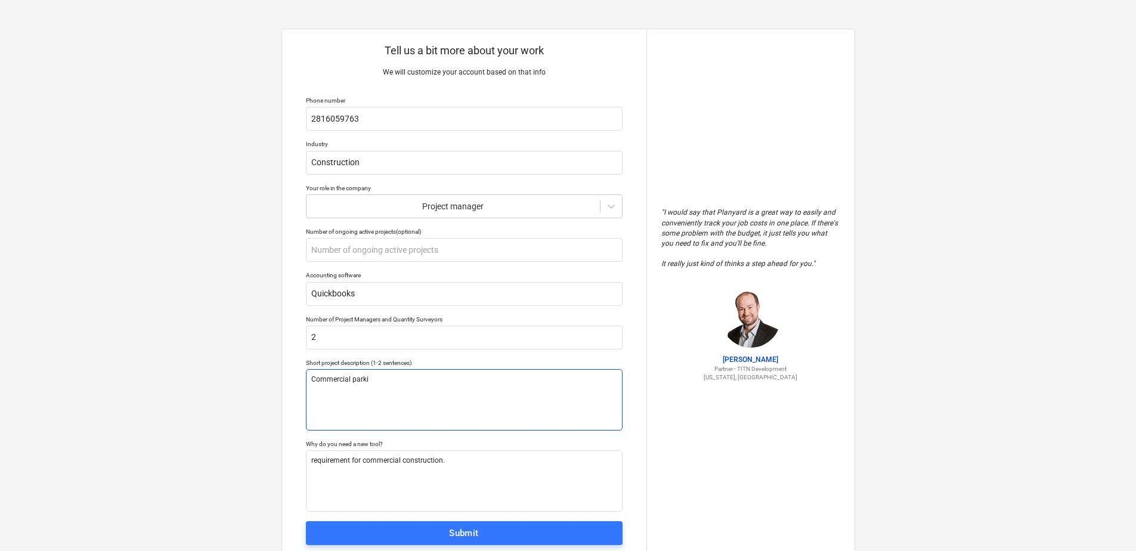
type textarea "Commercial [PERSON_NAME]"
type textarea "x"
type textarea "Commercial parking"
type textarea "x"
type textarea "Commercial parking"
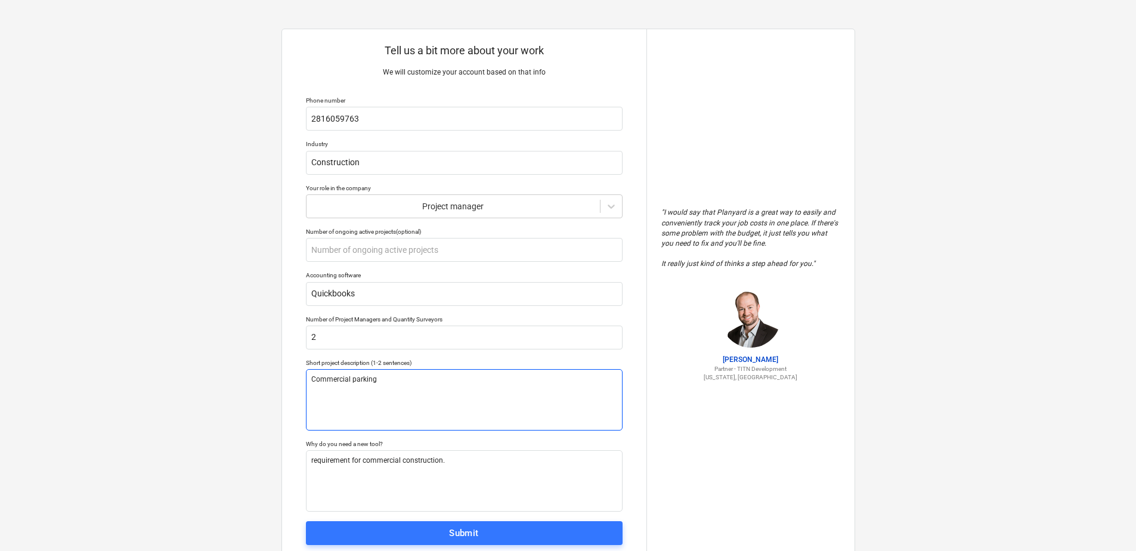
type textarea "x"
type textarea "Commercial parking l"
type textarea "x"
type textarea "Commercial parking lo"
type textarea "x"
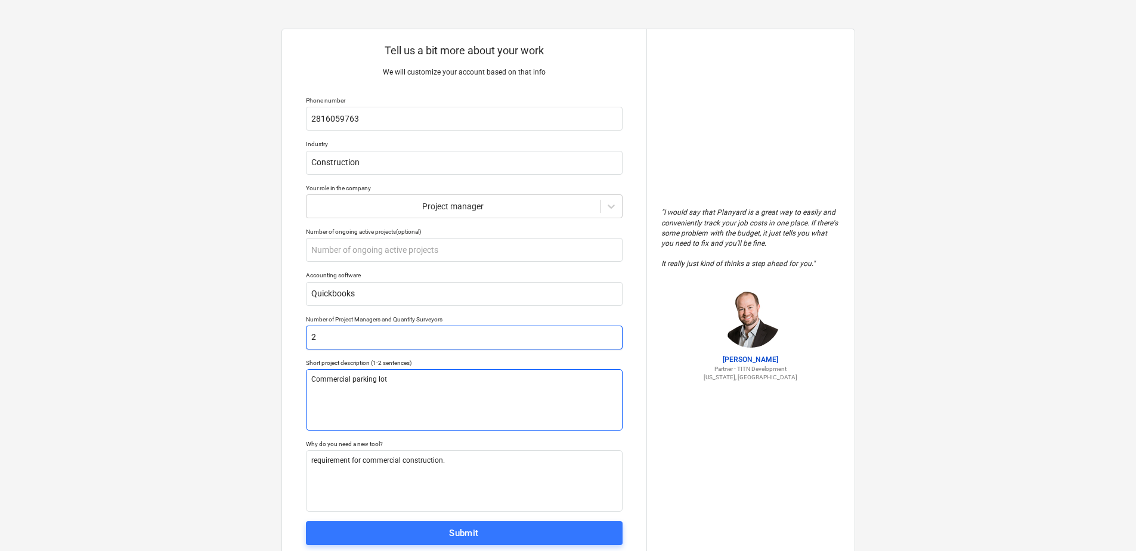
type textarea "Commercial parking lot"
click at [402, 347] on input "2" at bounding box center [464, 338] width 317 height 24
type textarea "x"
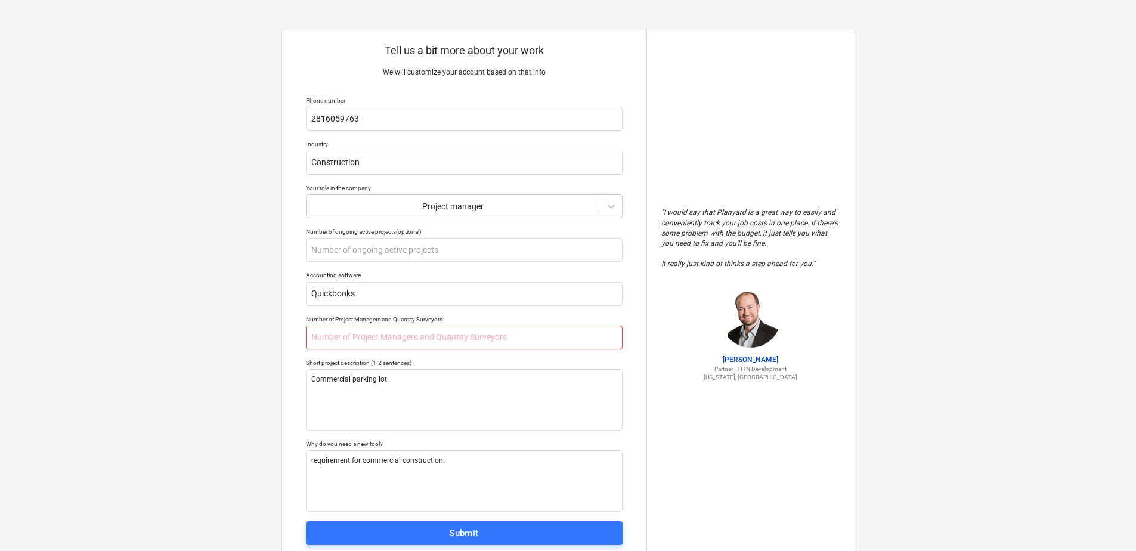
type textarea "x"
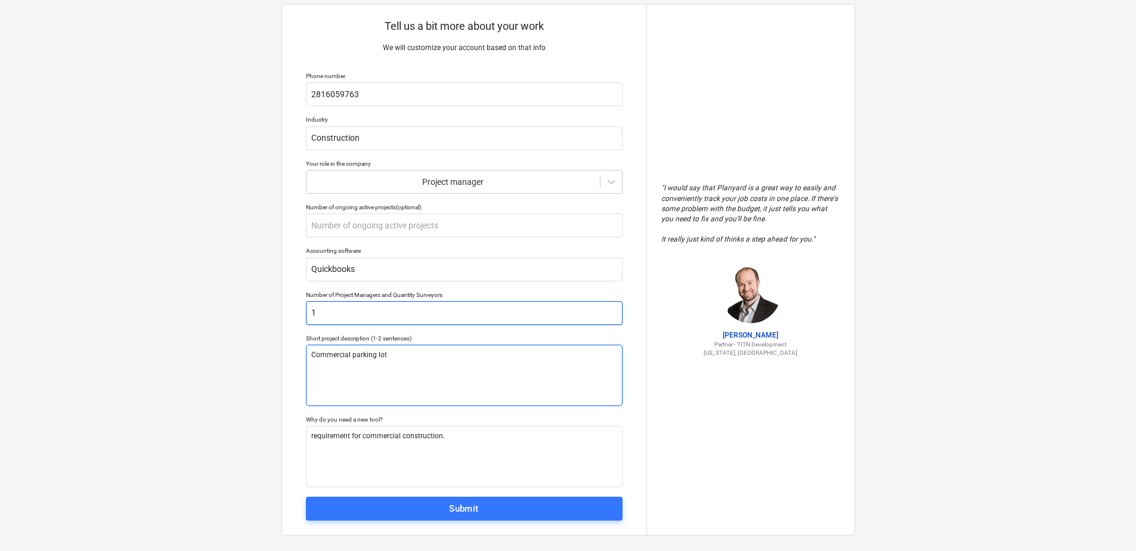
scroll to position [38, 0]
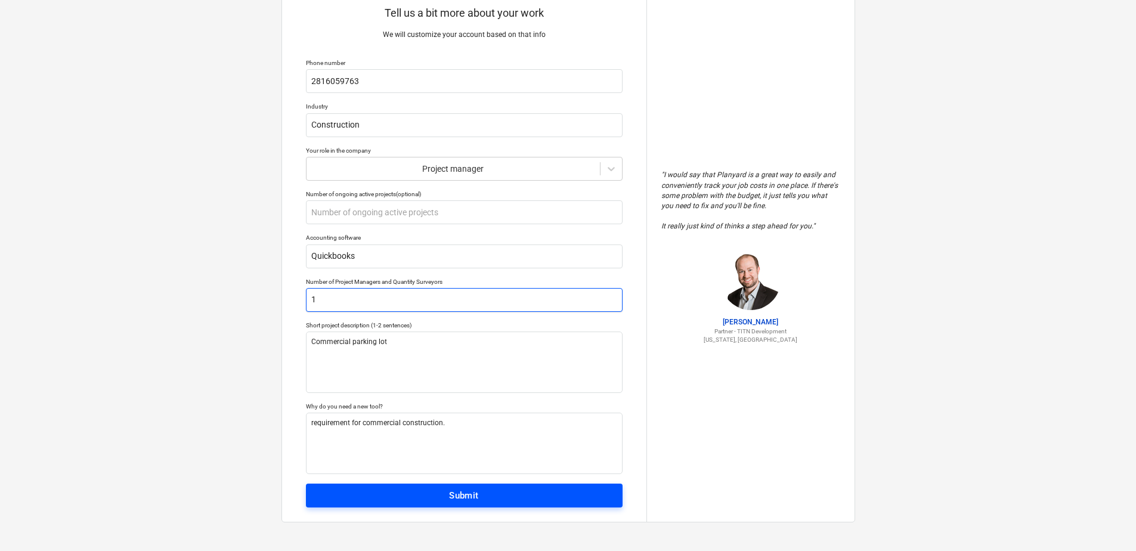
type input "1"
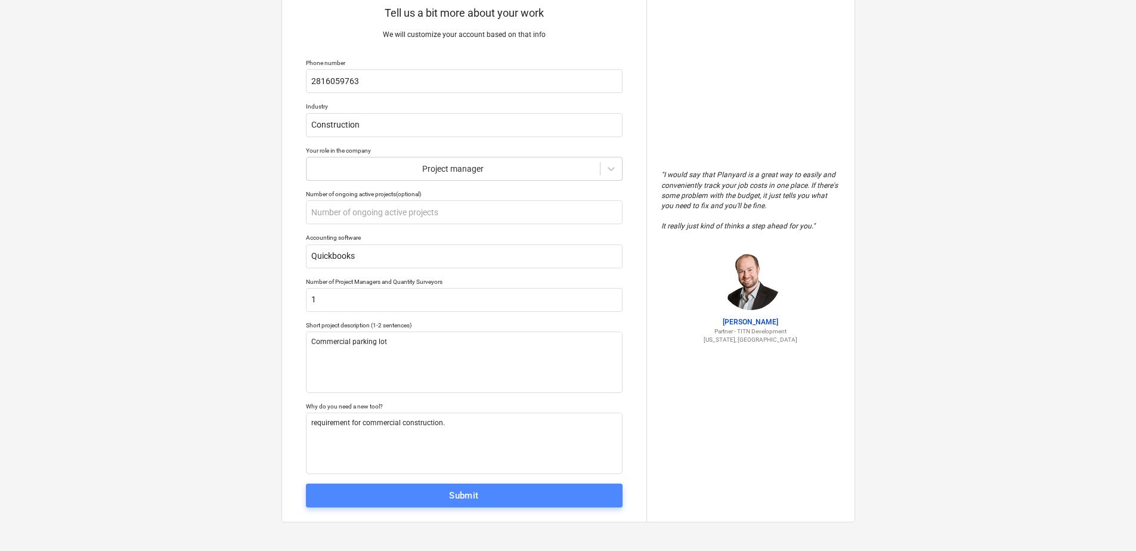
click at [469, 490] on div "Submit" at bounding box center [464, 496] width 30 height 16
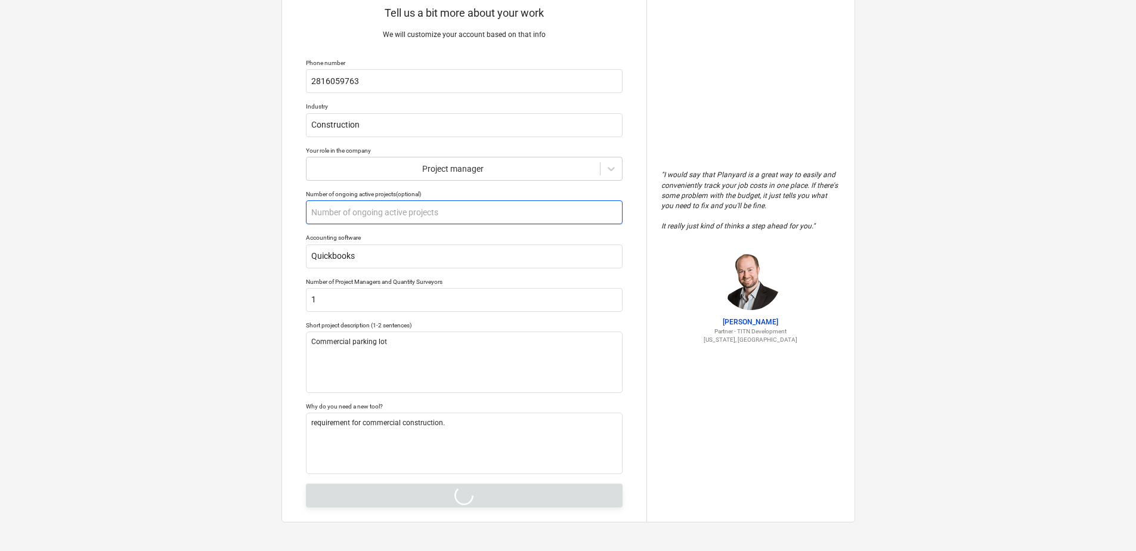
type textarea "x"
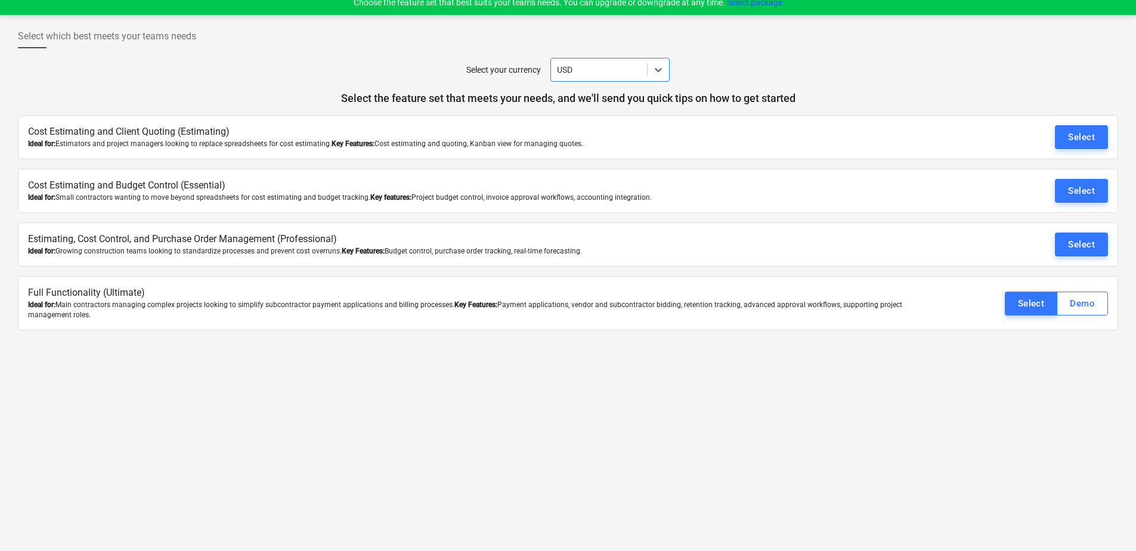
scroll to position [11, 0]
